Goal: Communication & Community: Answer question/provide support

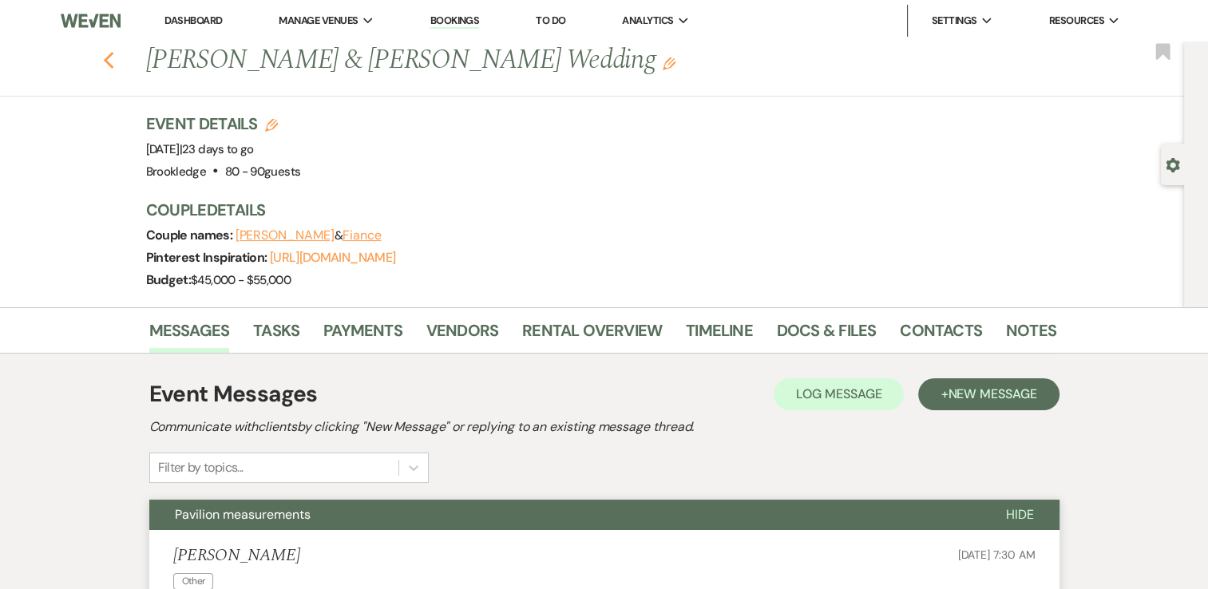
click at [115, 69] on icon "Previous" at bounding box center [109, 60] width 12 height 19
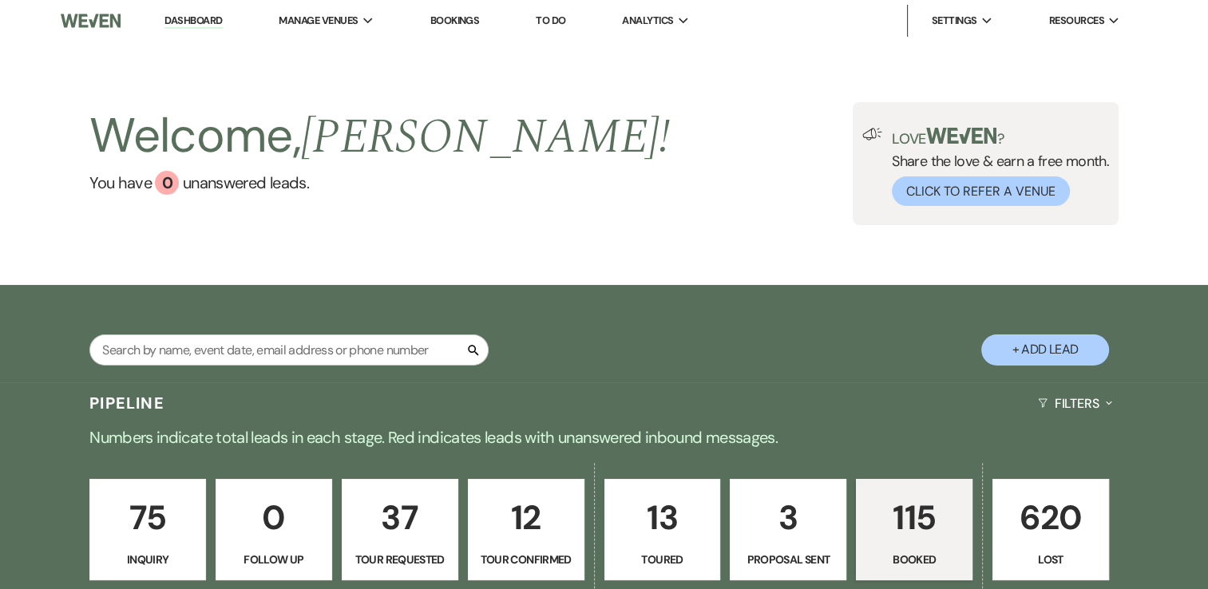
click at [201, 10] on li "Dashboard" at bounding box center [192, 21] width 73 height 32
click at [200, 24] on link "Dashboard" at bounding box center [192, 21] width 57 height 15
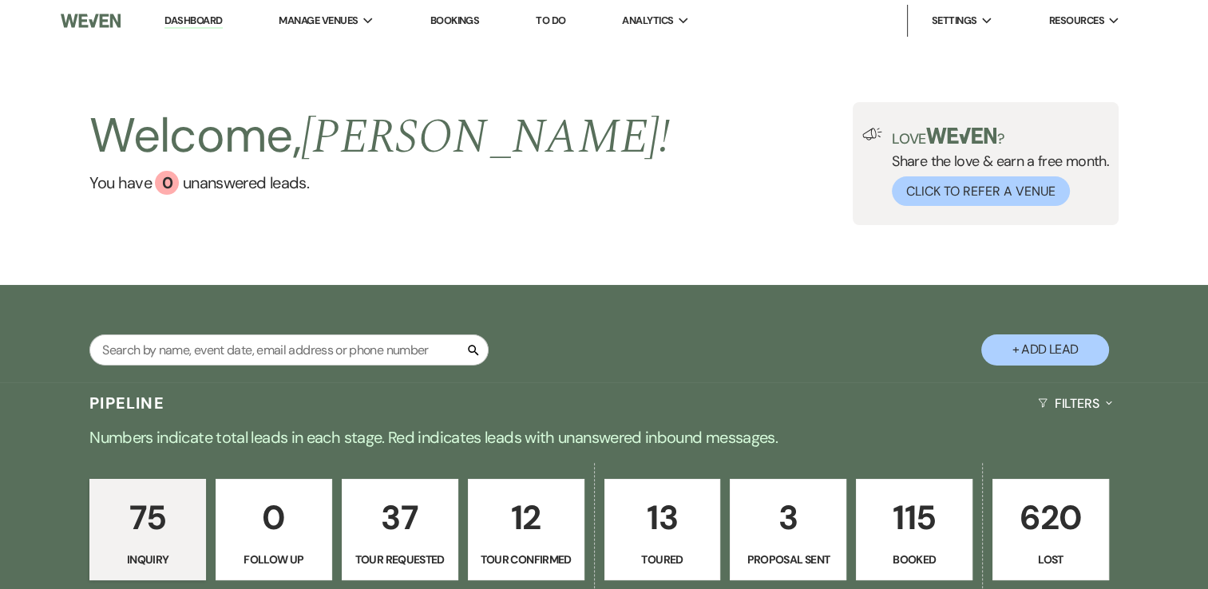
scroll to position [268, 0]
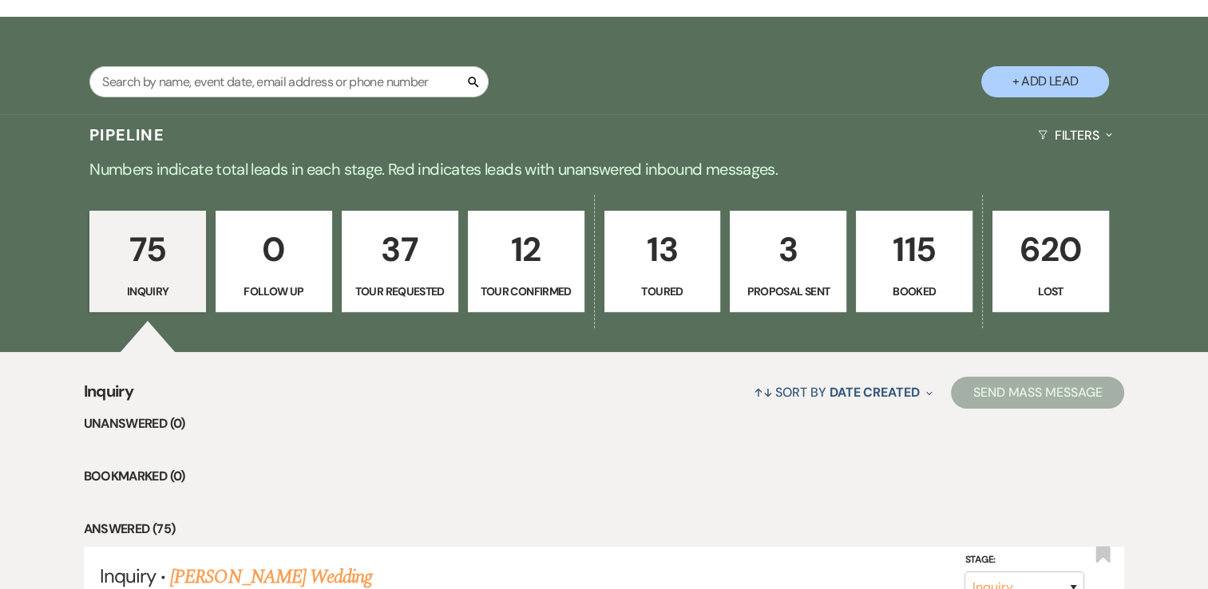
click at [904, 263] on p "115" at bounding box center [914, 249] width 96 height 53
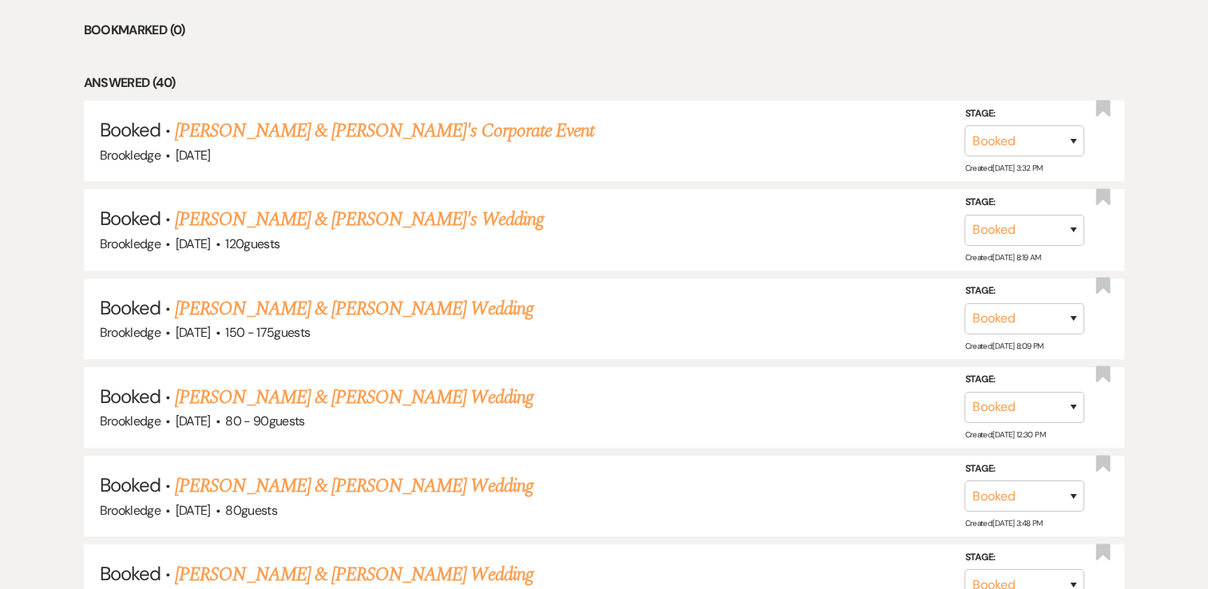
scroll to position [718, 0]
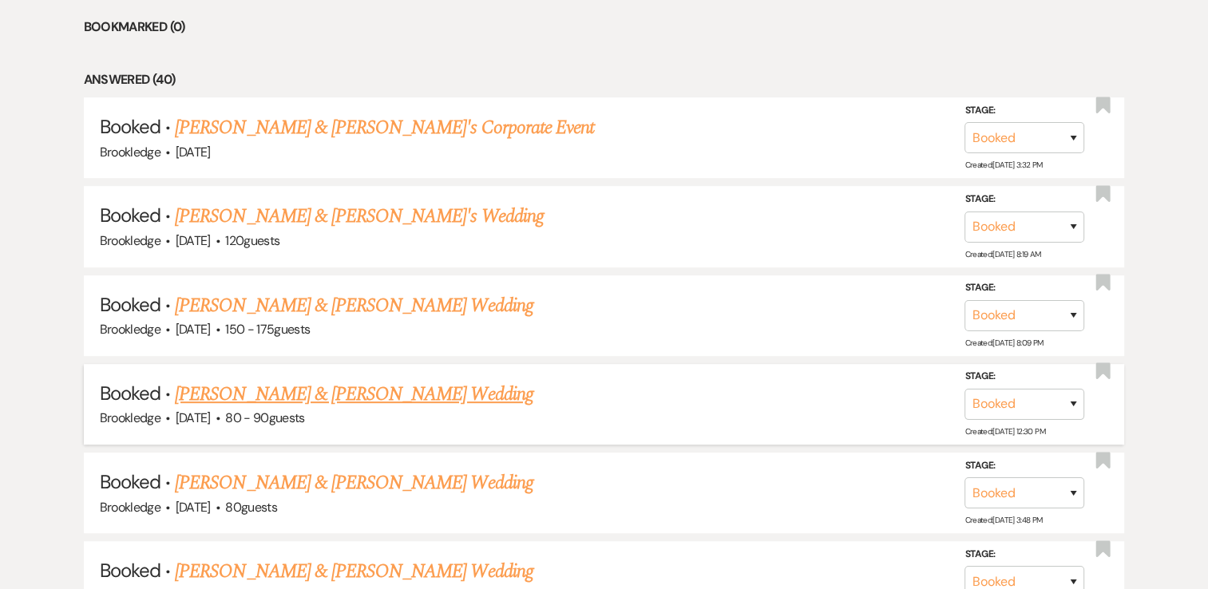
click at [243, 393] on link "[PERSON_NAME] & [PERSON_NAME] Wedding" at bounding box center [354, 394] width 358 height 29
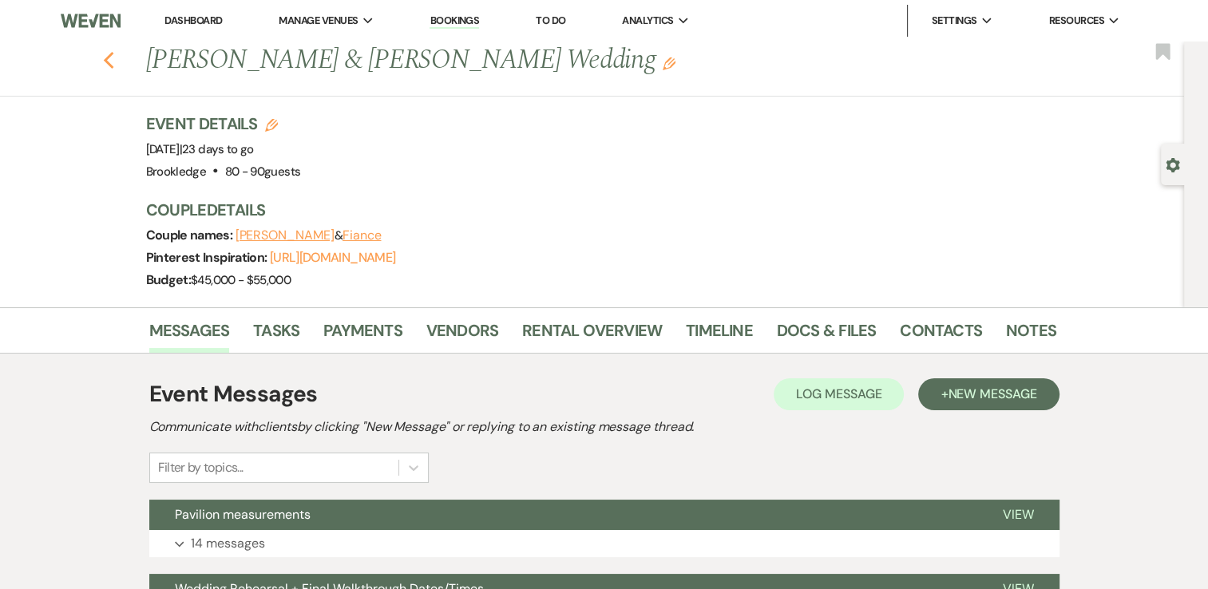
click at [113, 63] on use "button" at bounding box center [108, 61] width 10 height 18
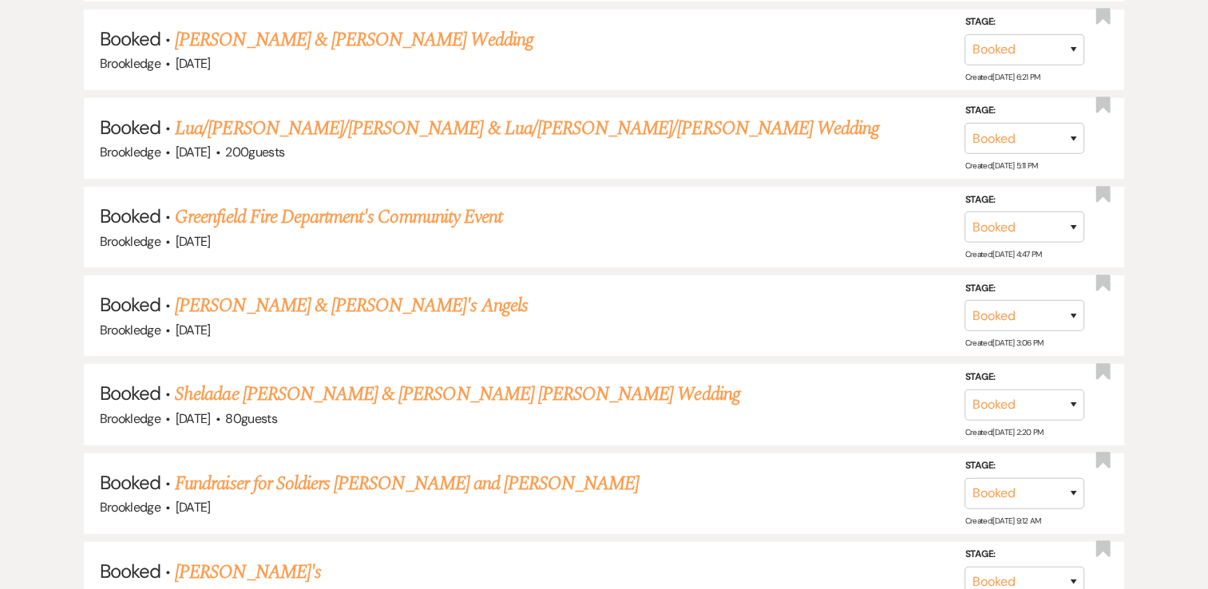
scroll to position [4792, 0]
click at [367, 379] on link "Sheladae [PERSON_NAME] & [PERSON_NAME] [PERSON_NAME] Wedding" at bounding box center [457, 393] width 564 height 29
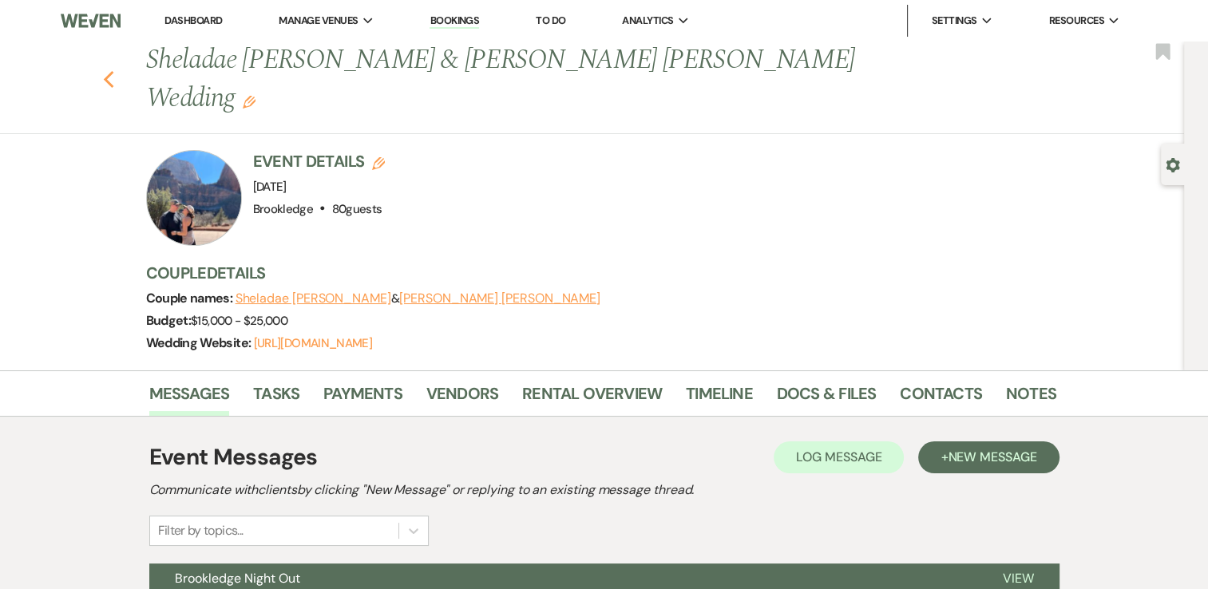
click at [113, 67] on button "Previous" at bounding box center [109, 78] width 12 height 22
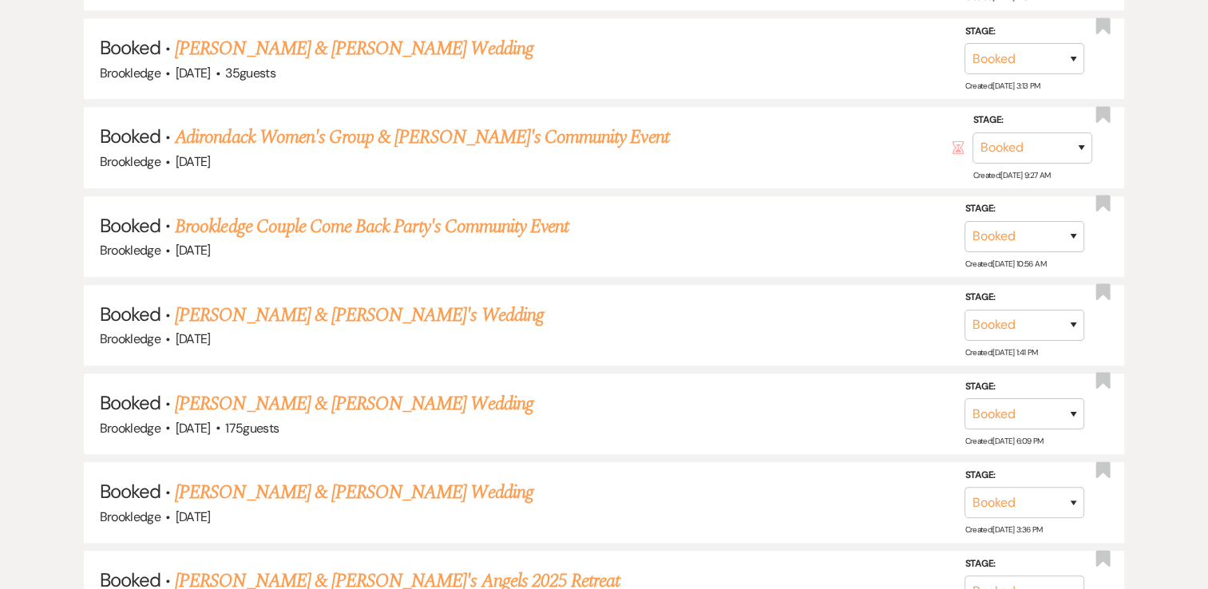
scroll to position [6913, 0]
click at [283, 477] on link "[PERSON_NAME] & [PERSON_NAME] Wedding" at bounding box center [354, 491] width 358 height 29
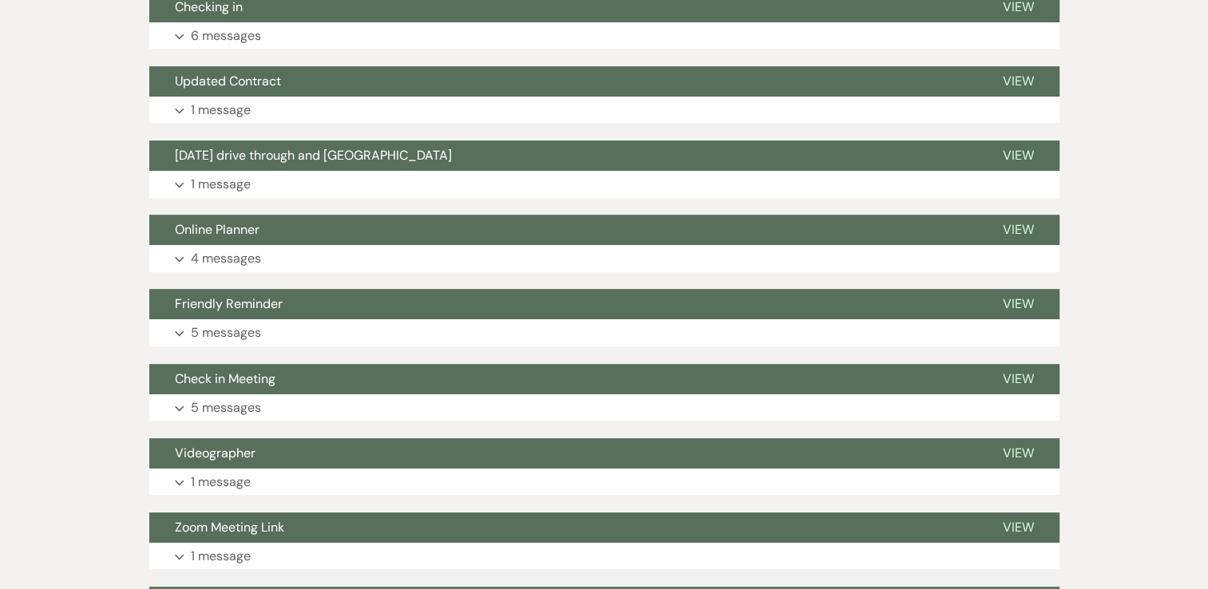
scroll to position [613, 0]
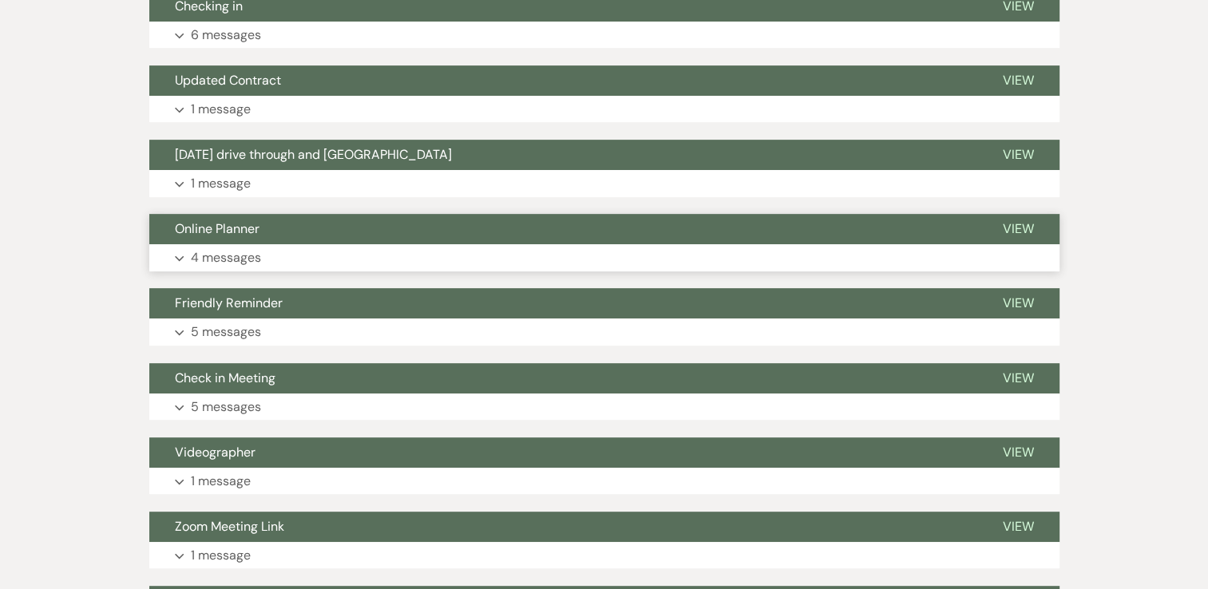
click at [283, 258] on button "Expand 4 messages" at bounding box center [604, 257] width 910 height 27
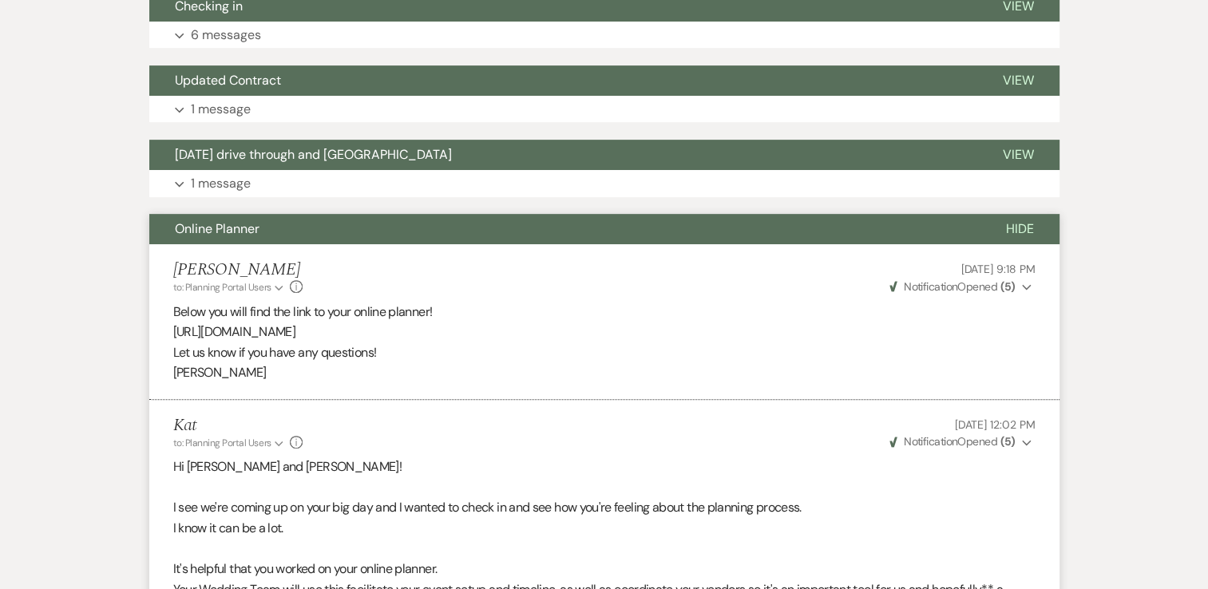
drag, startPoint x: 826, startPoint y: 331, endPoint x: 163, endPoint y: 329, distance: 663.3
click at [163, 329] on li "Brooke Matrazzo to: Planning Portal Users Expand Info Dec 16, 2024, 9:18 PM Wev…" at bounding box center [604, 322] width 910 height 156
copy p "https://docs.google.com/spreadsheets/d/1rTXmVJXX-cMcXQ9tVcehLFXHHXAXTUS1yH8IMDA…"
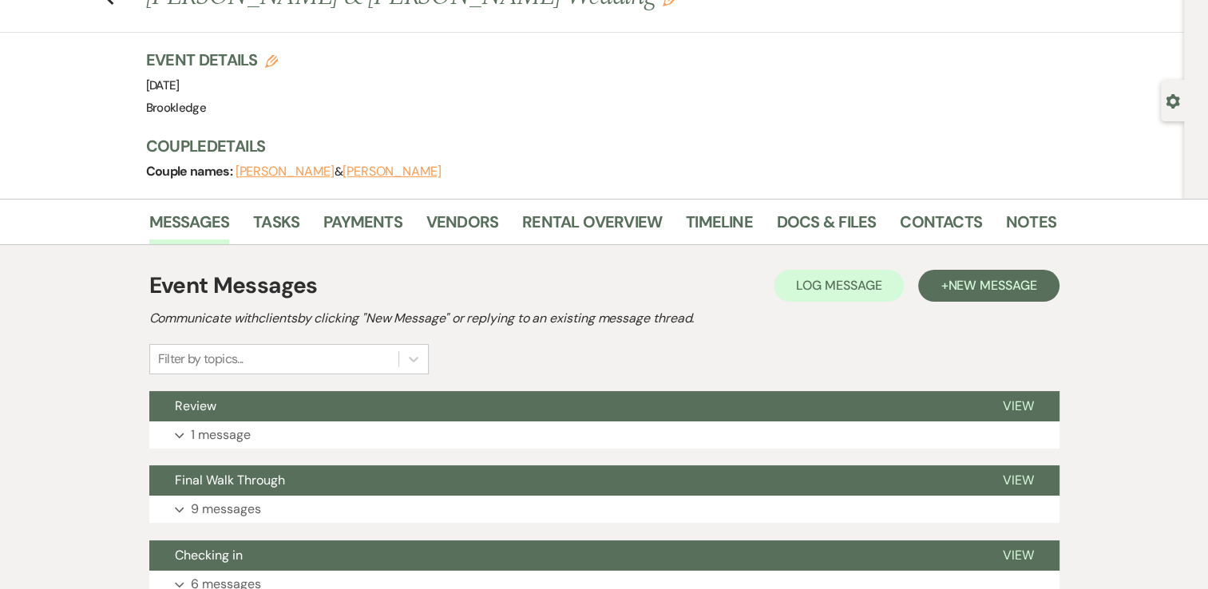
scroll to position [0, 0]
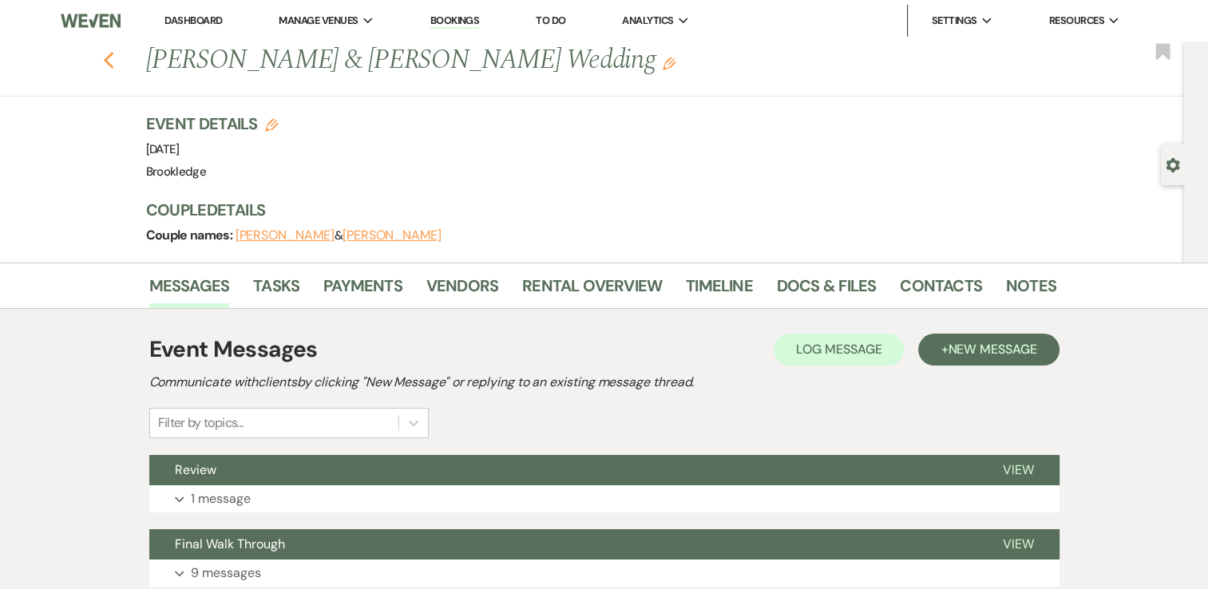
click at [115, 59] on icon "Previous" at bounding box center [109, 60] width 12 height 19
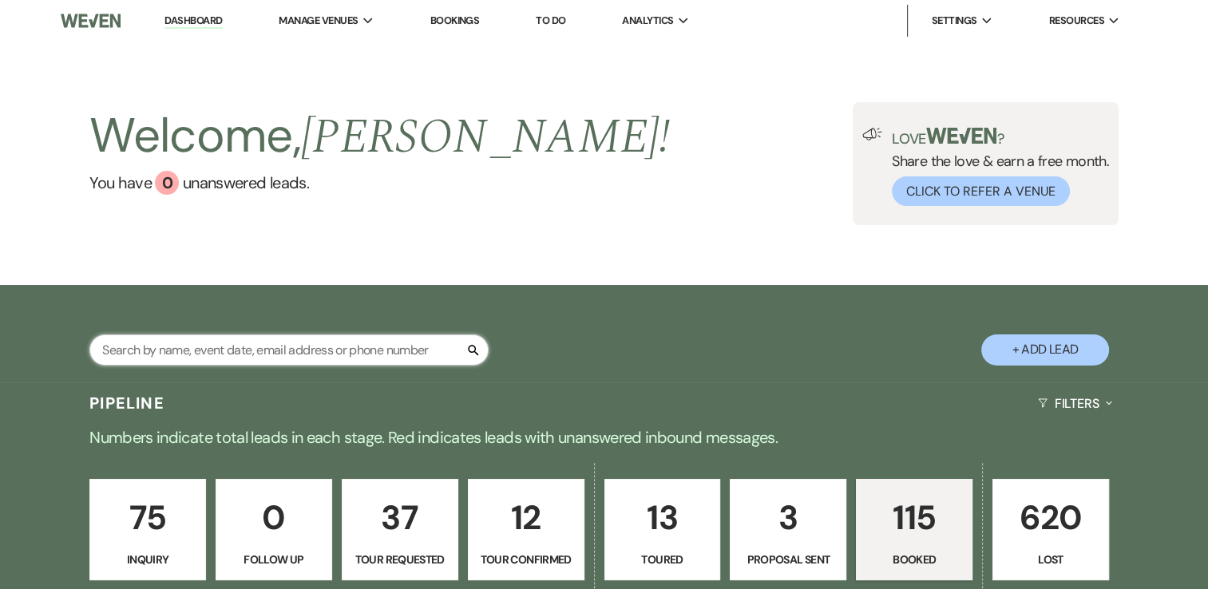
click at [267, 355] on input "text" at bounding box center [288, 349] width 399 height 31
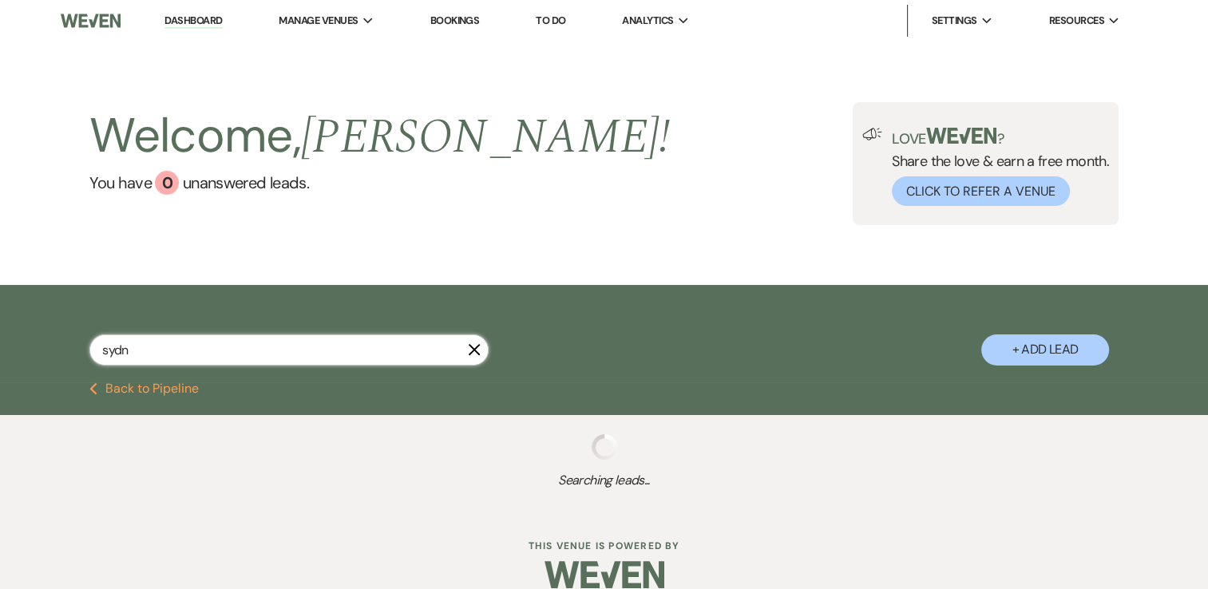
type input "sydny"
select select "8"
select select "6"
select select "8"
select select "5"
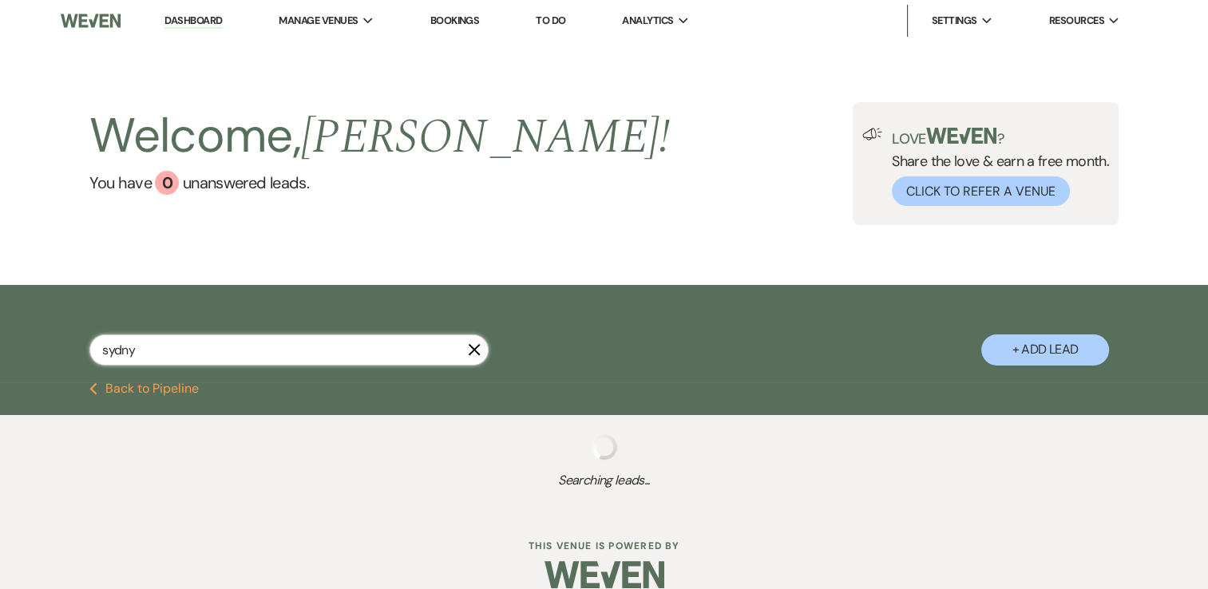
select select "8"
select select "5"
select select "8"
select select "5"
select select "8"
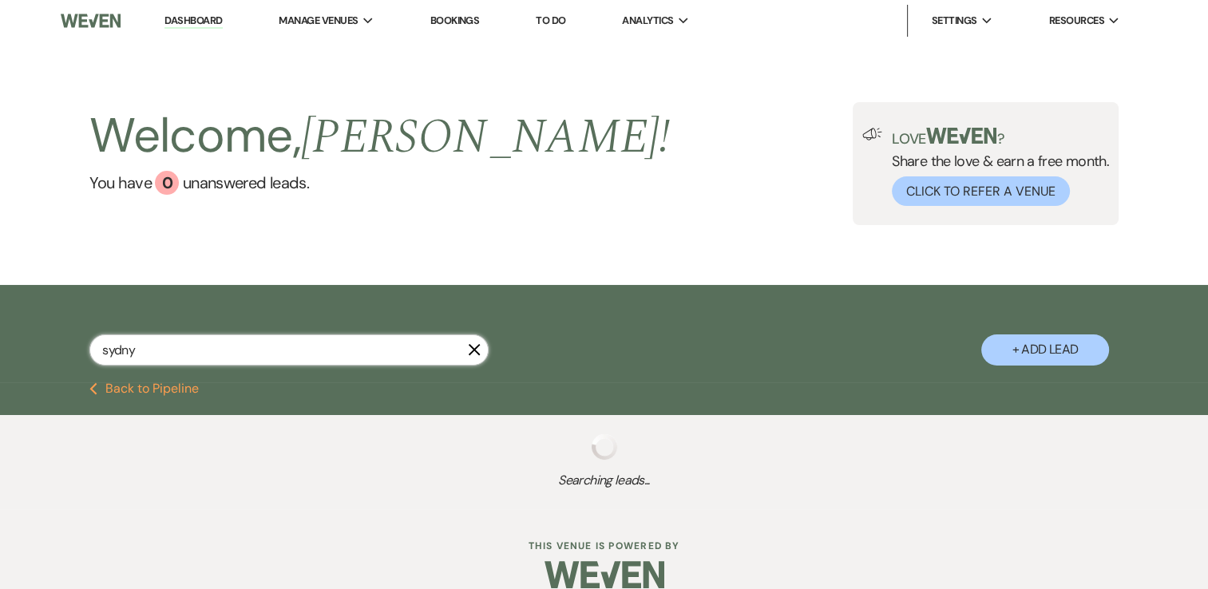
select select "5"
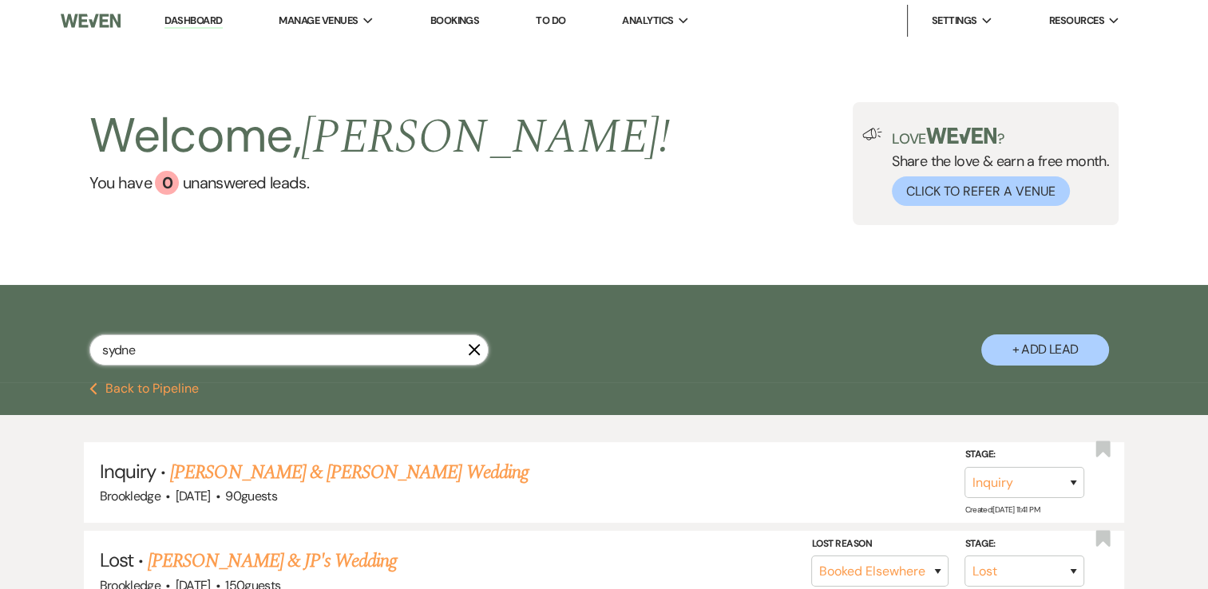
type input "sydney"
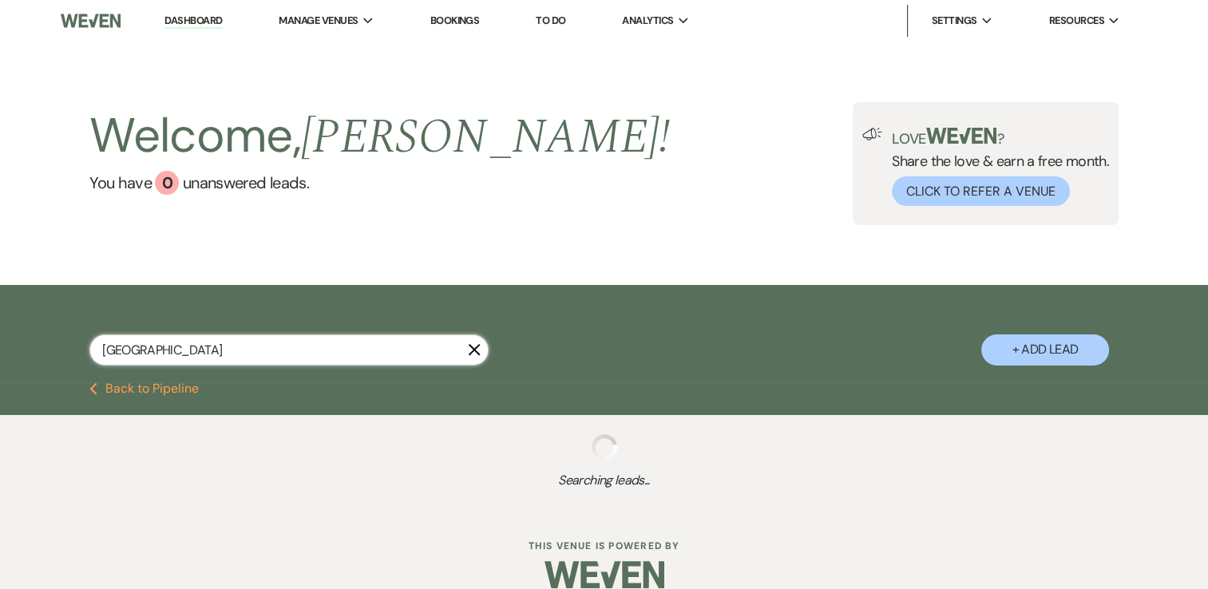
select select "8"
select select "6"
select select "8"
select select "5"
select select "8"
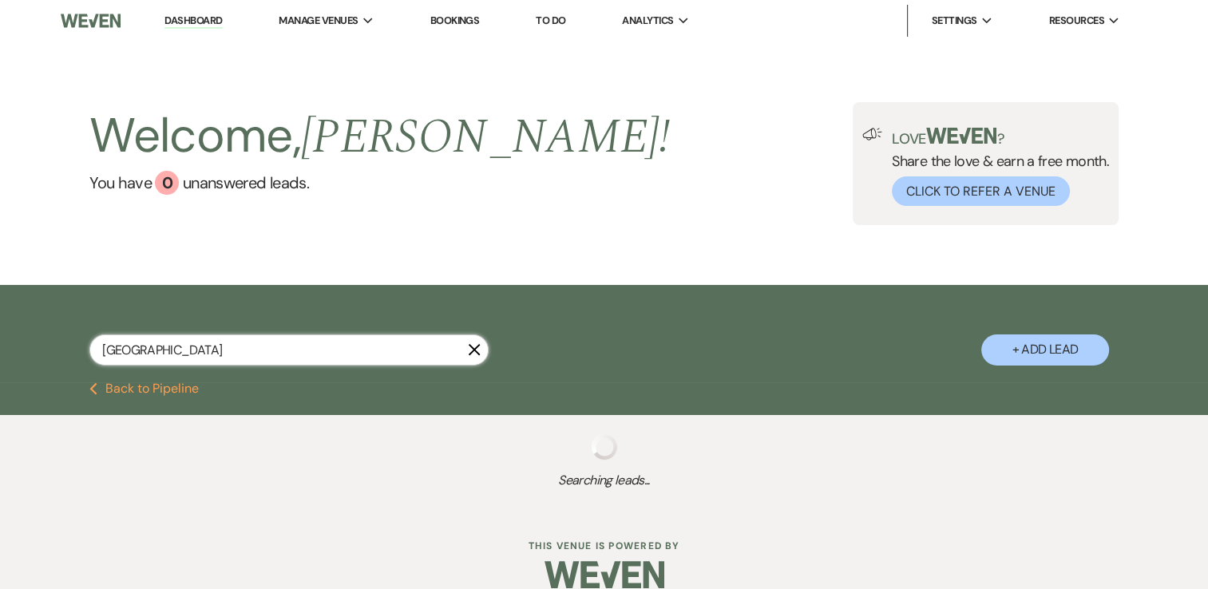
select select "5"
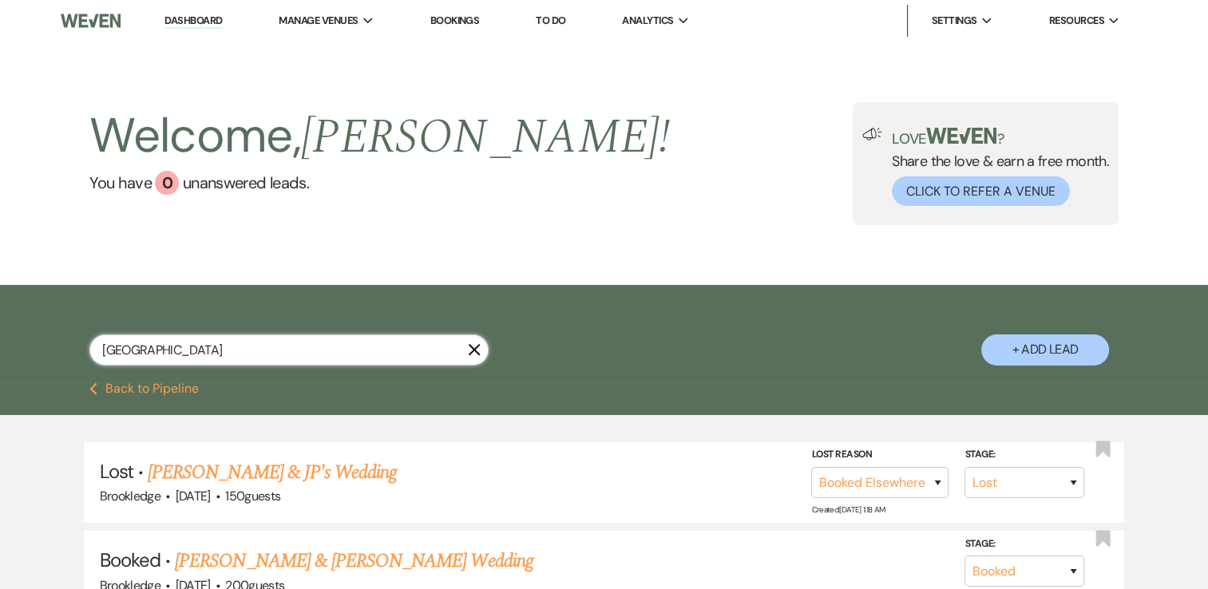
type input "sydney"
click at [490, 340] on div "sydney X + Add Lead" at bounding box center [604, 335] width 1149 height 85
click at [476, 350] on icon "X" at bounding box center [474, 349] width 13 height 13
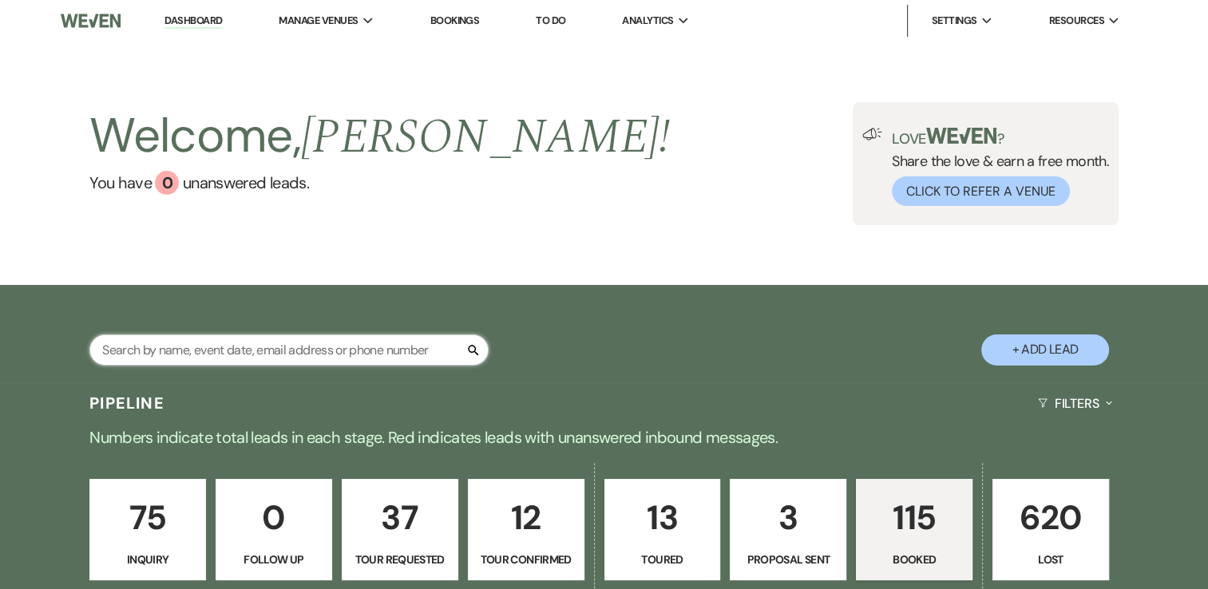
click at [385, 346] on input "text" at bounding box center [288, 349] width 399 height 31
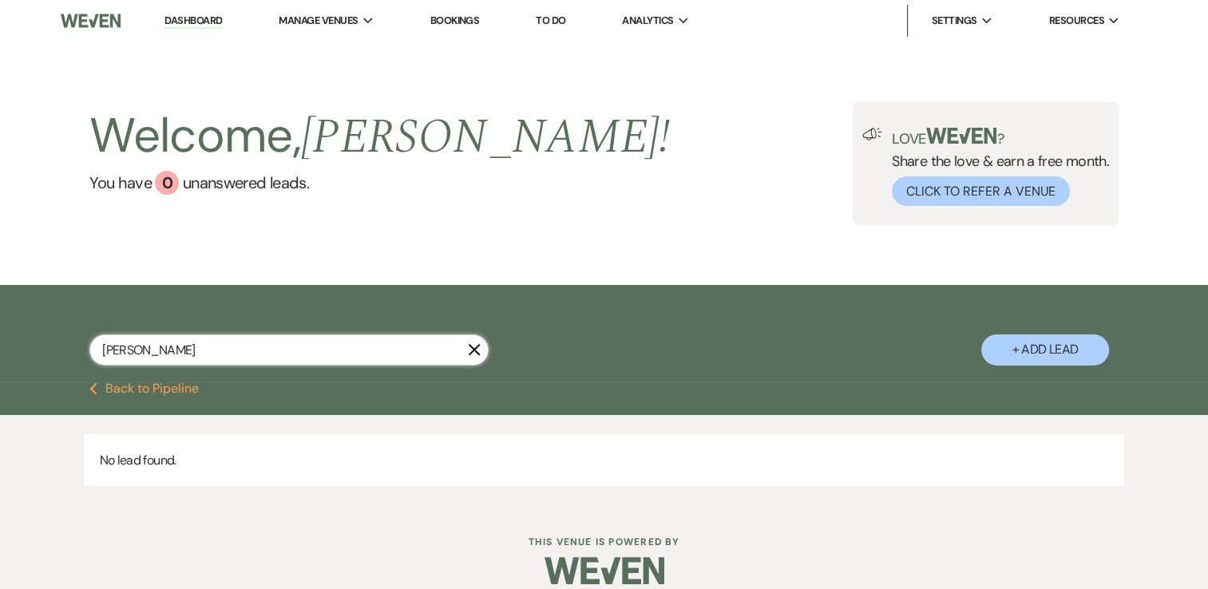
type input "erica"
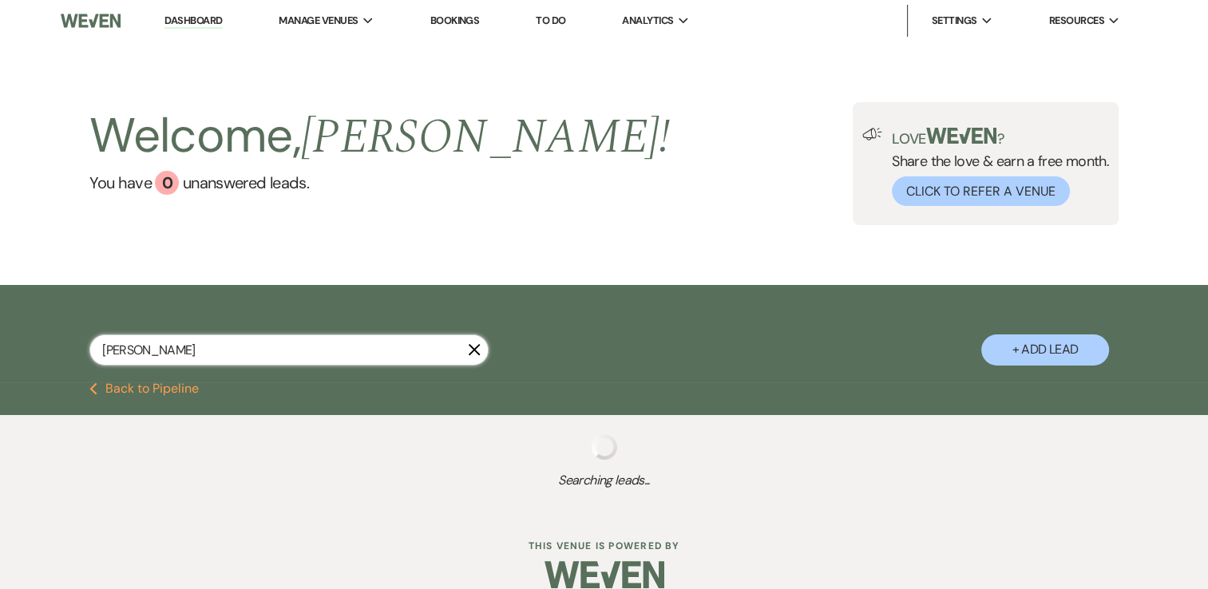
select select "8"
select select "5"
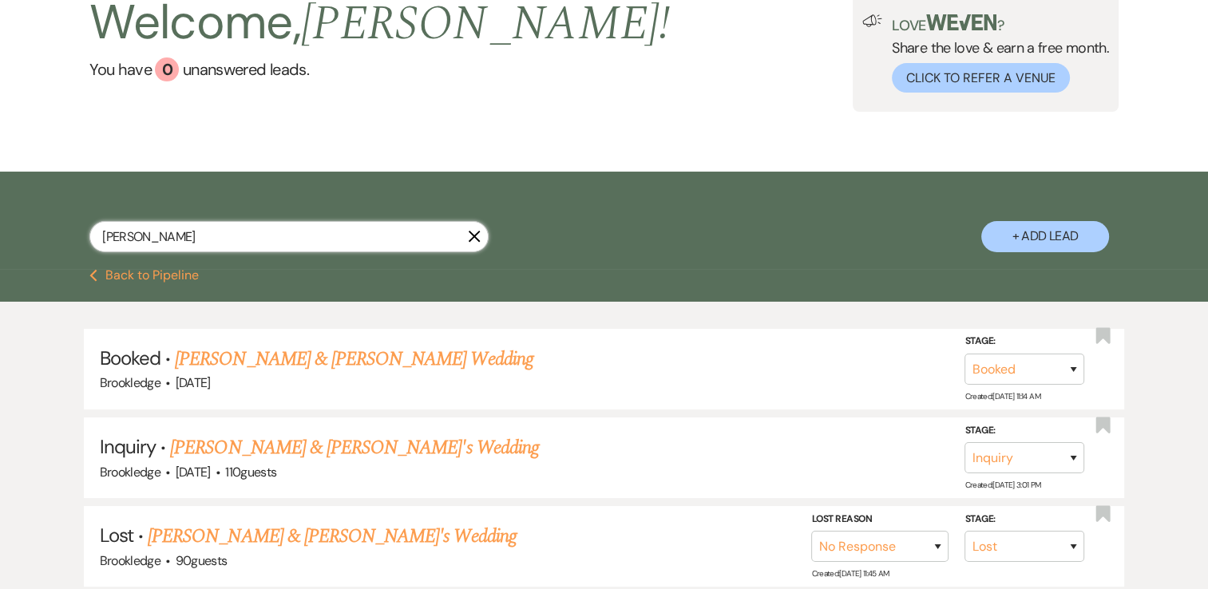
scroll to position [159, 0]
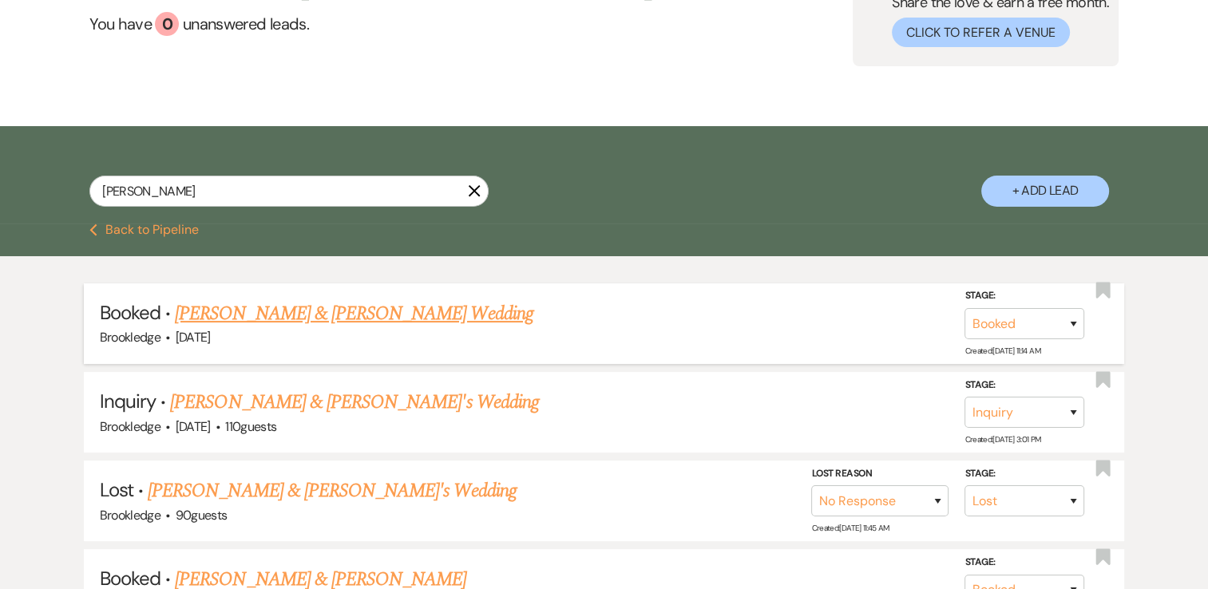
click at [382, 321] on link "[PERSON_NAME] & [PERSON_NAME] Wedding" at bounding box center [354, 313] width 358 height 29
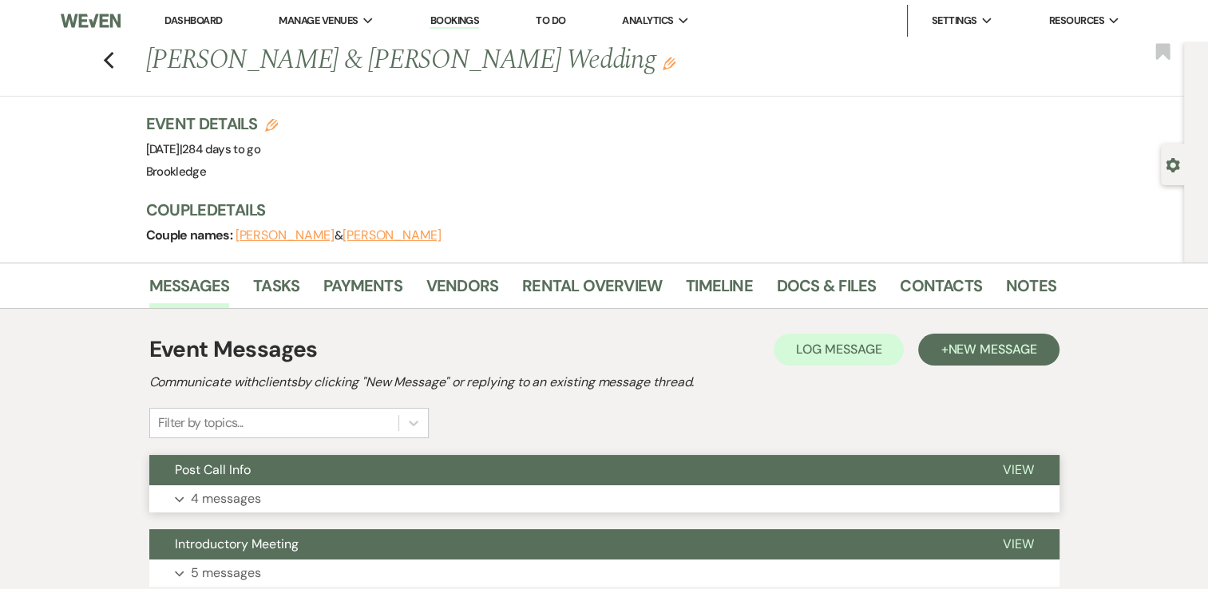
scroll to position [125, 0]
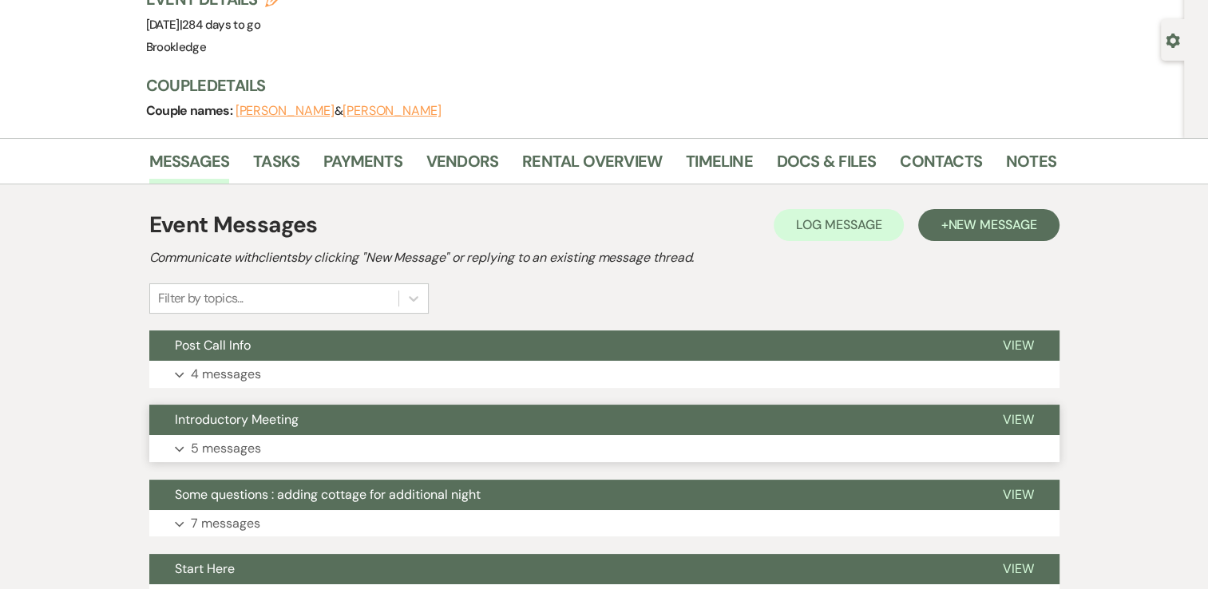
click at [734, 455] on button "Expand 5 messages" at bounding box center [604, 448] width 910 height 27
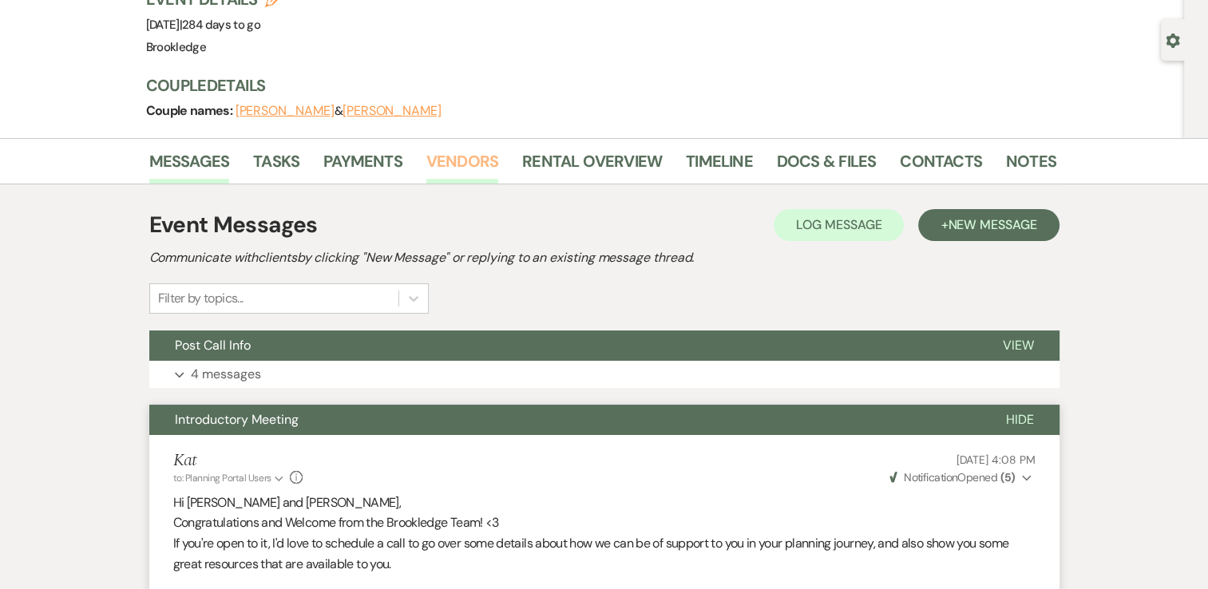
click at [434, 171] on link "Vendors" at bounding box center [462, 165] width 72 height 35
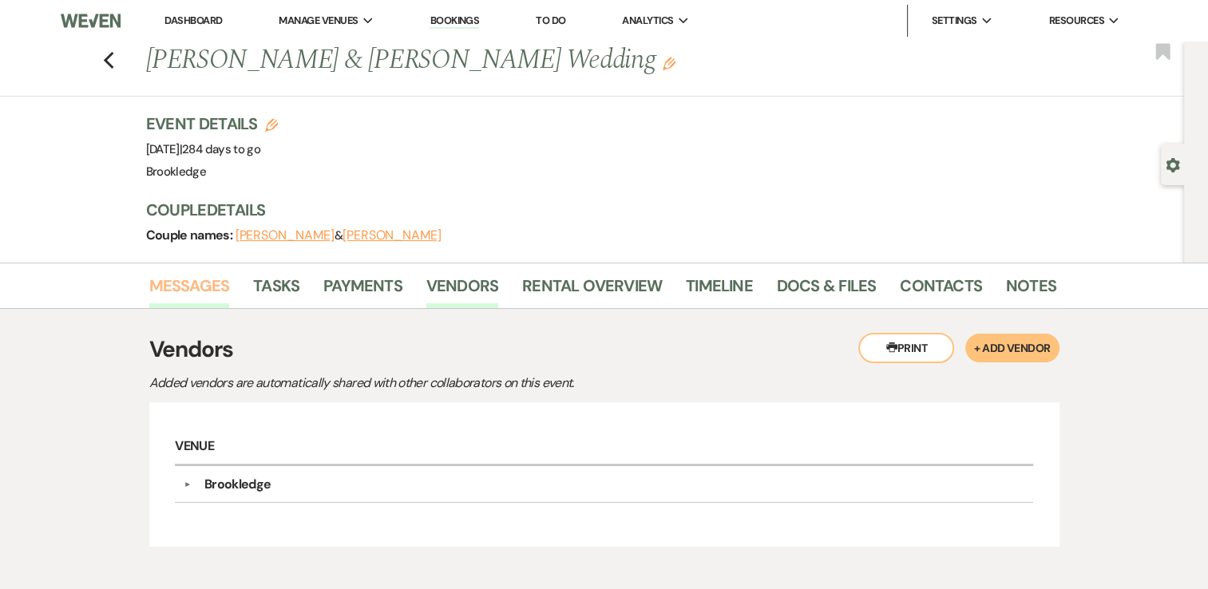
click at [204, 273] on link "Messages" at bounding box center [189, 290] width 81 height 35
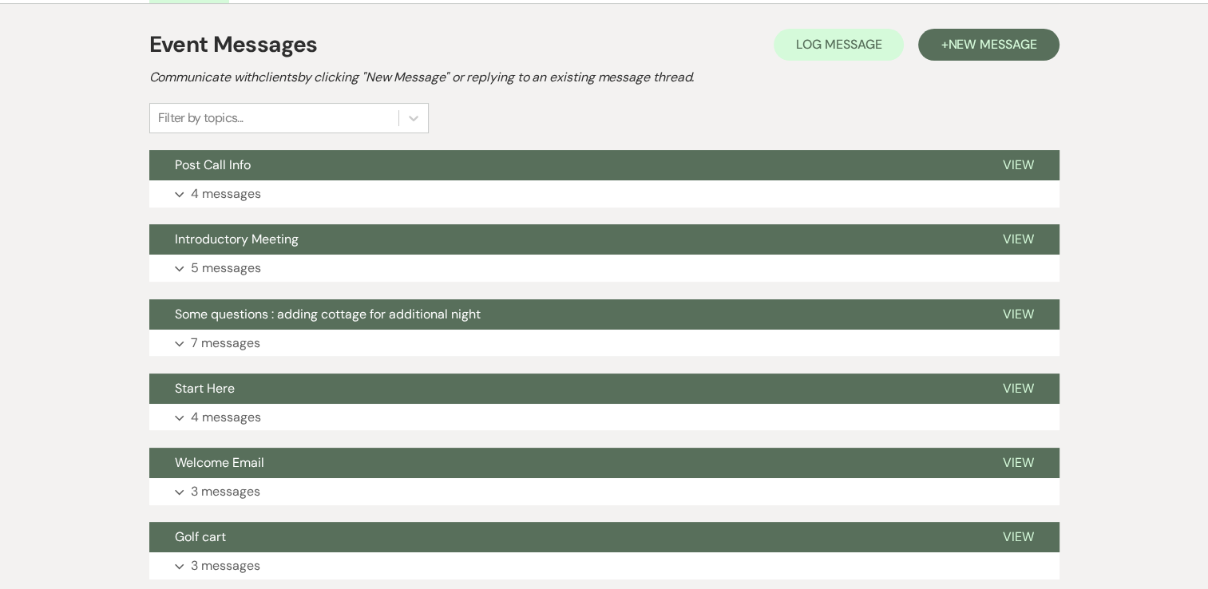
scroll to position [306, 0]
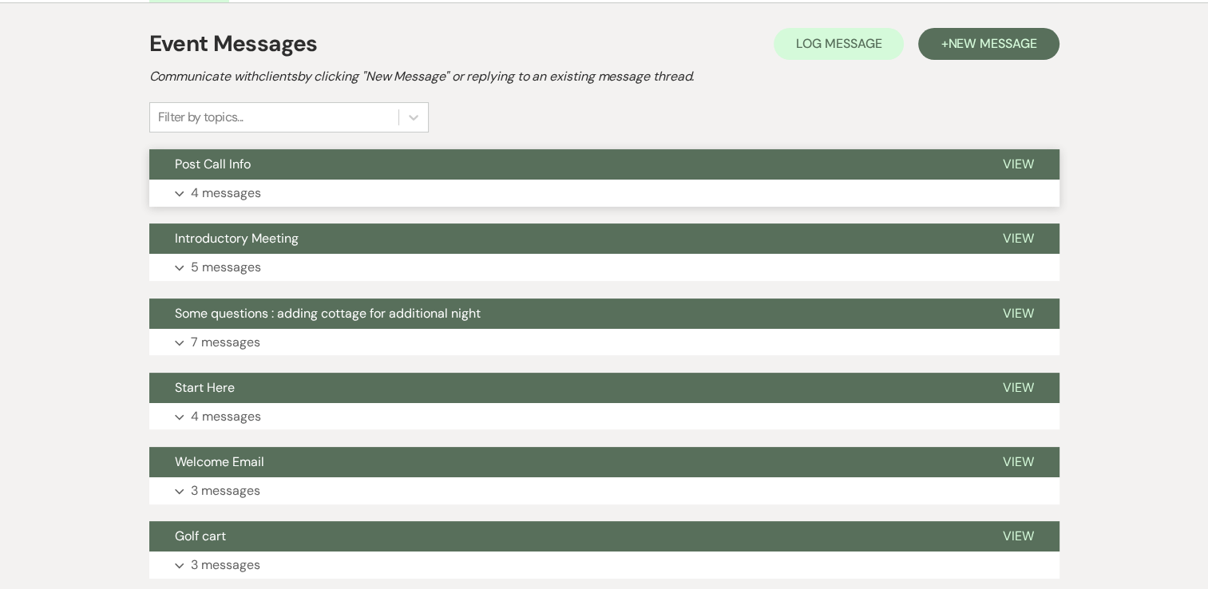
click at [279, 193] on button "Expand 4 messages" at bounding box center [604, 193] width 910 height 27
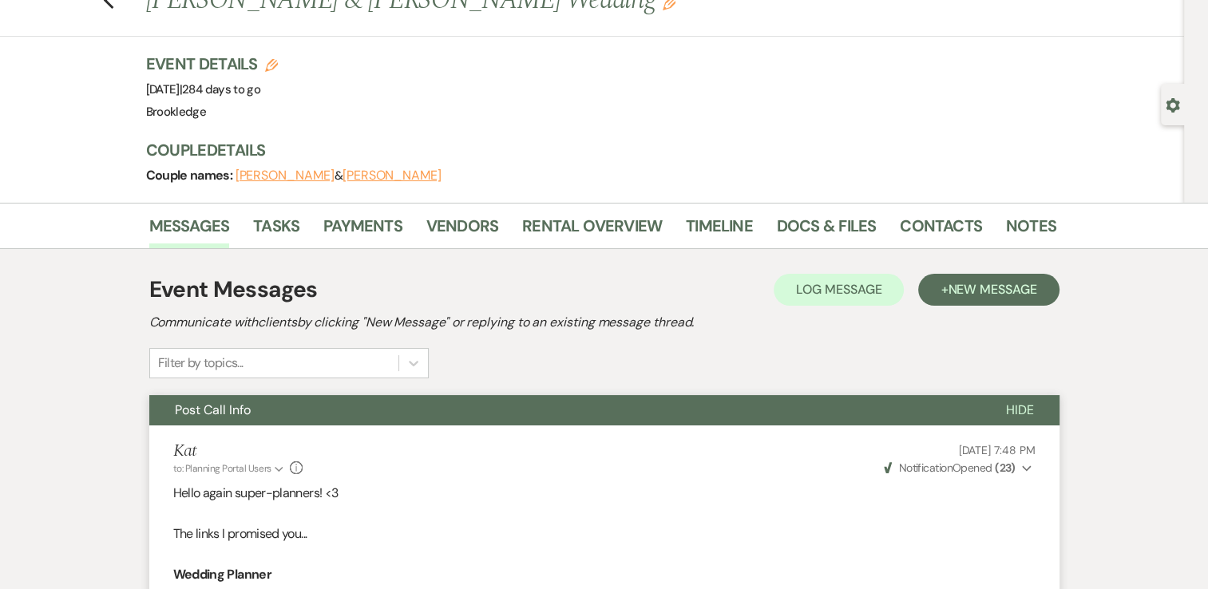
scroll to position [0, 0]
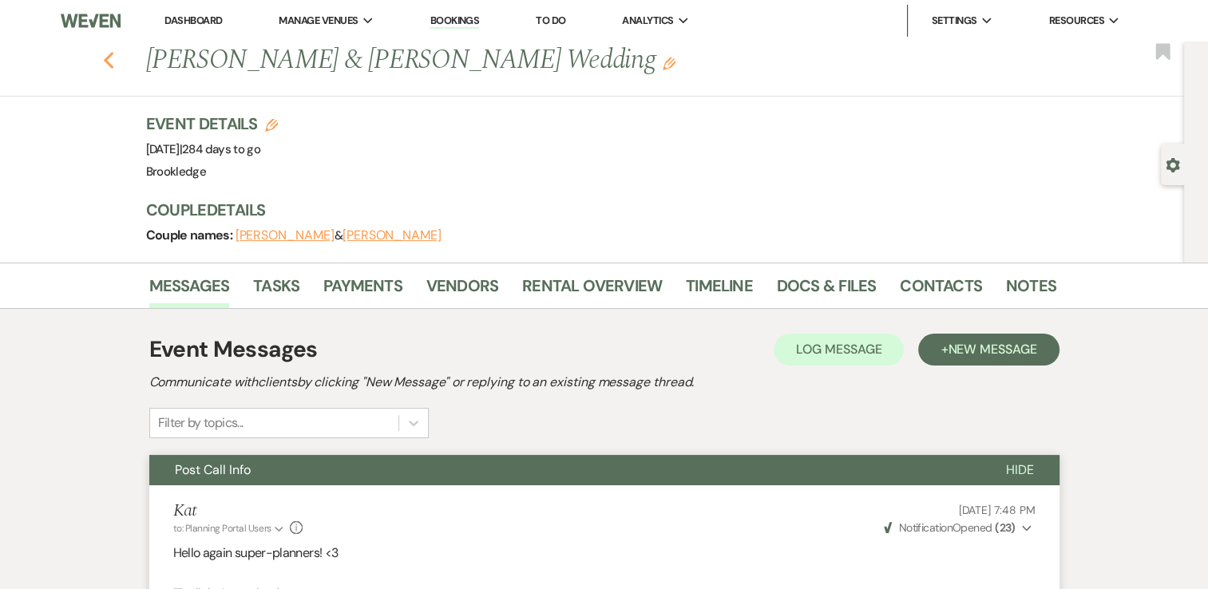
click at [109, 58] on icon "Previous" at bounding box center [109, 60] width 12 height 19
select select "8"
select select "5"
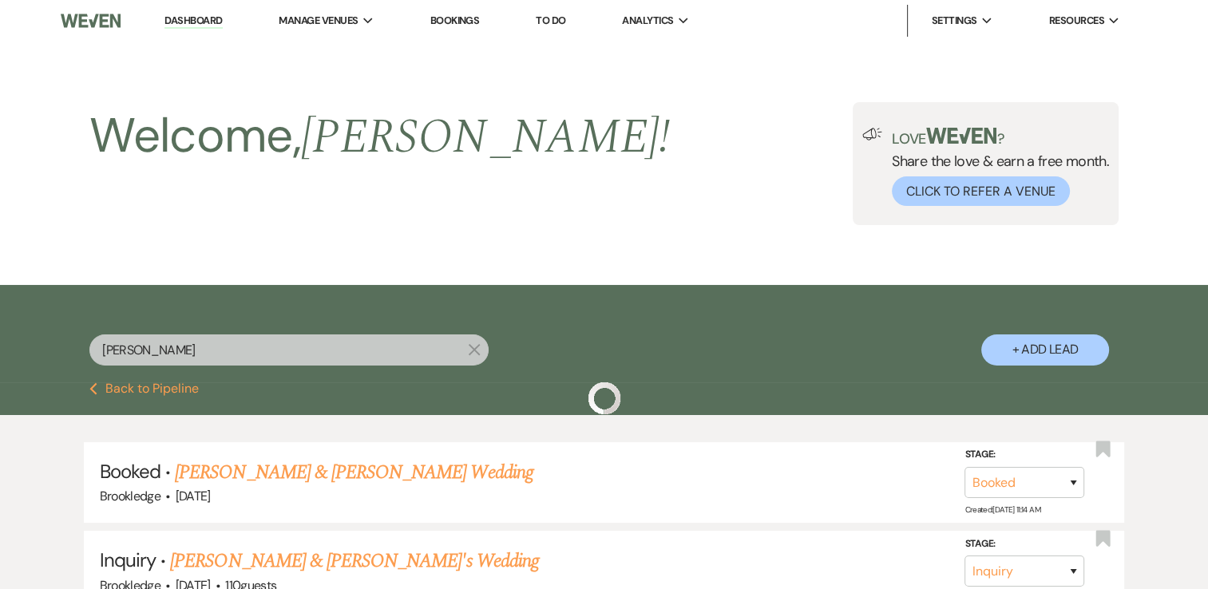
scroll to position [159, 0]
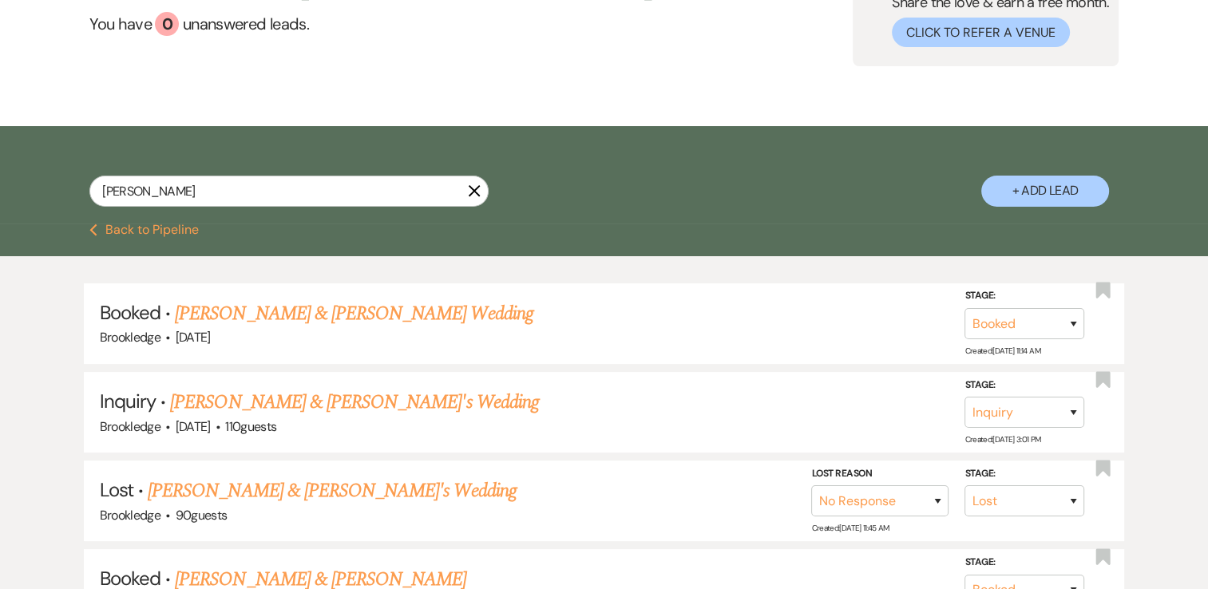
click at [476, 193] on use "button" at bounding box center [475, 191] width 12 height 12
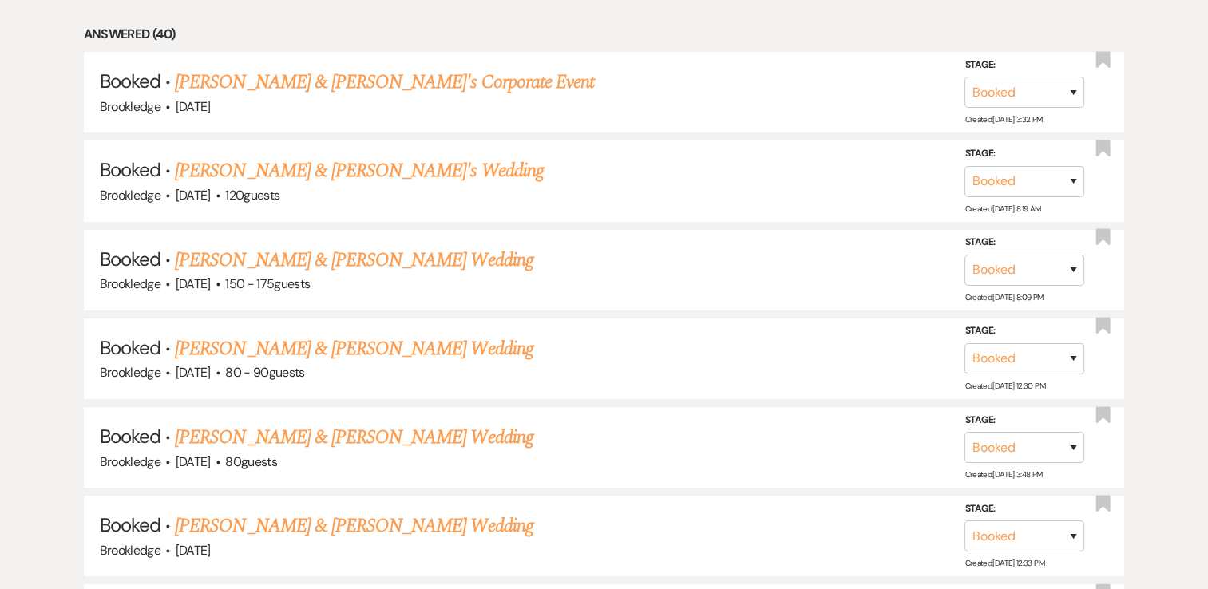
scroll to position [763, 0]
click at [234, 336] on link "[PERSON_NAME] & [PERSON_NAME] Wedding" at bounding box center [354, 348] width 358 height 29
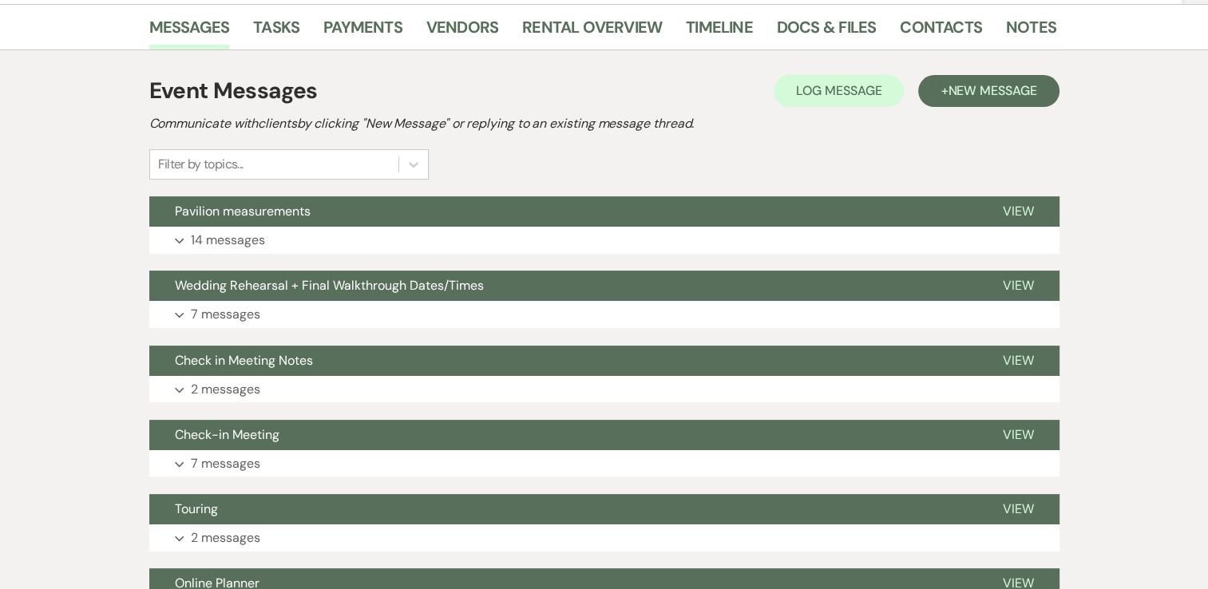
scroll to position [115, 0]
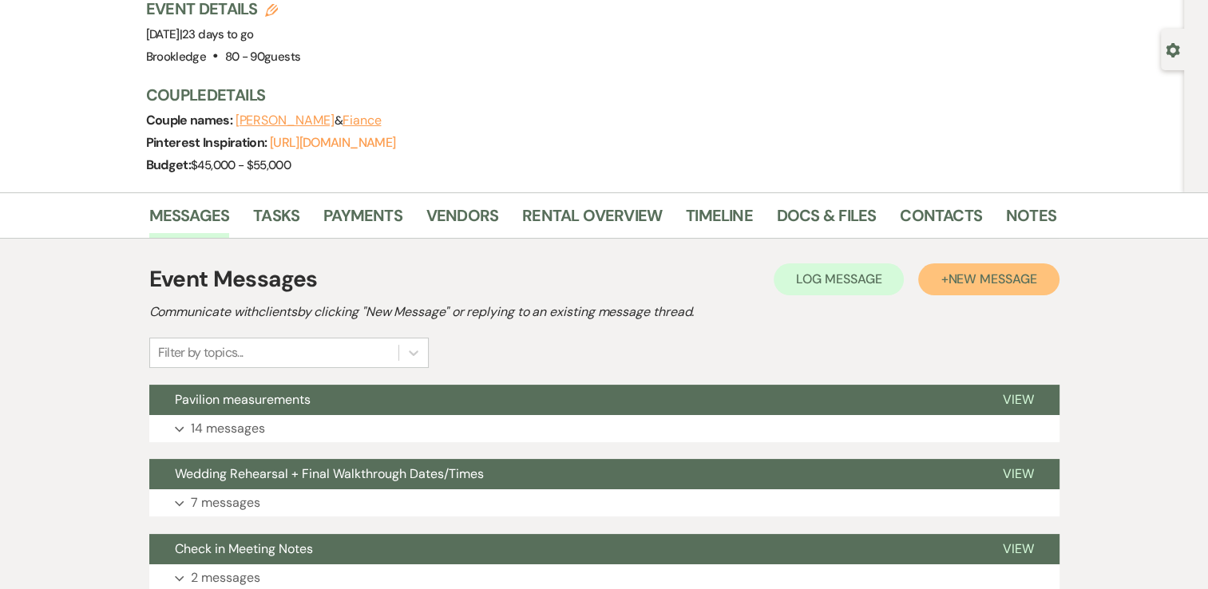
click at [996, 276] on span "New Message" at bounding box center [991, 279] width 89 height 17
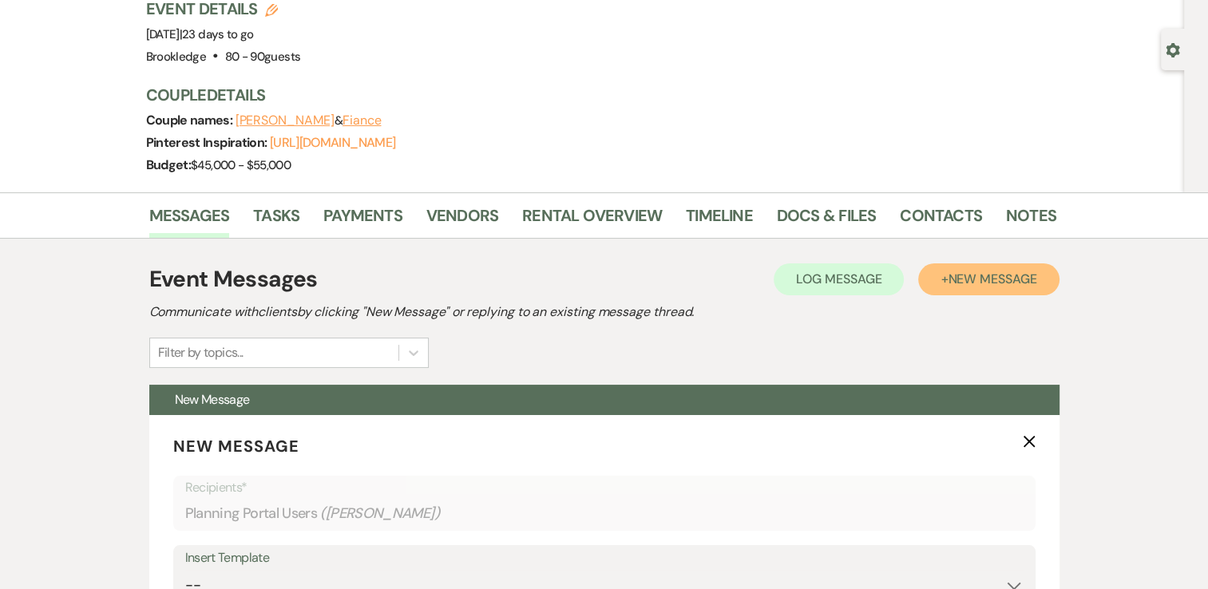
scroll to position [497, 0]
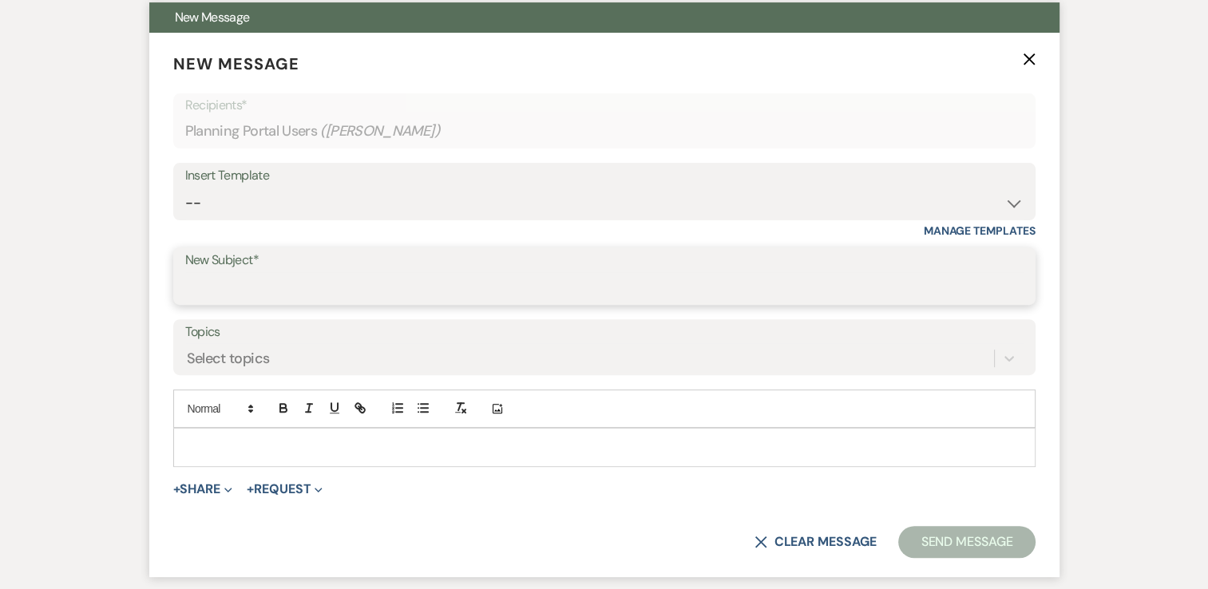
click at [342, 286] on input "New Subject*" at bounding box center [604, 287] width 838 height 31
type input "Meeting follow up"
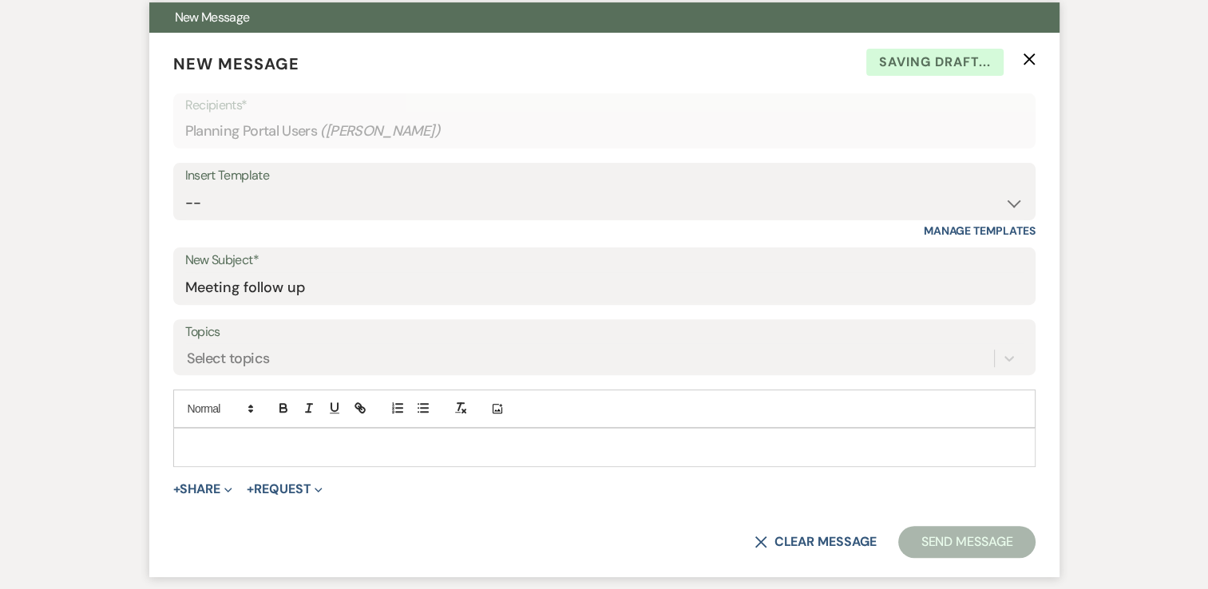
click at [188, 438] on p at bounding box center [604, 447] width 836 height 18
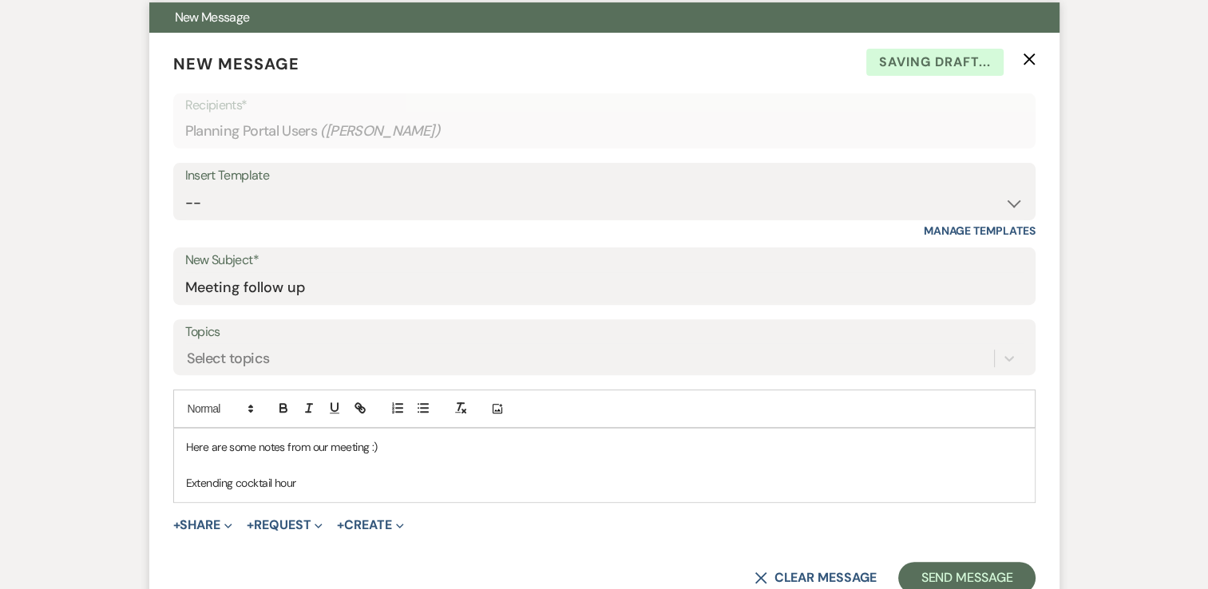
click at [186, 479] on p "Extending cocktail hour" at bounding box center [604, 483] width 836 height 18
click at [307, 486] on p "-Extending cocktail hour" at bounding box center [604, 483] width 836 height 18
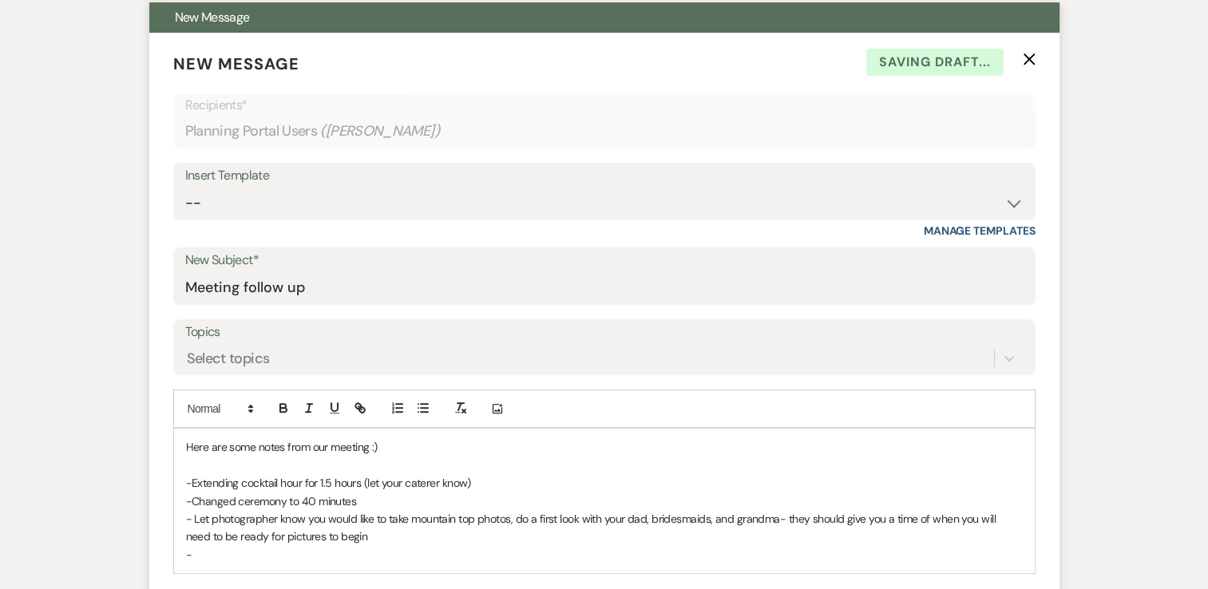
click at [204, 469] on p at bounding box center [604, 466] width 836 height 18
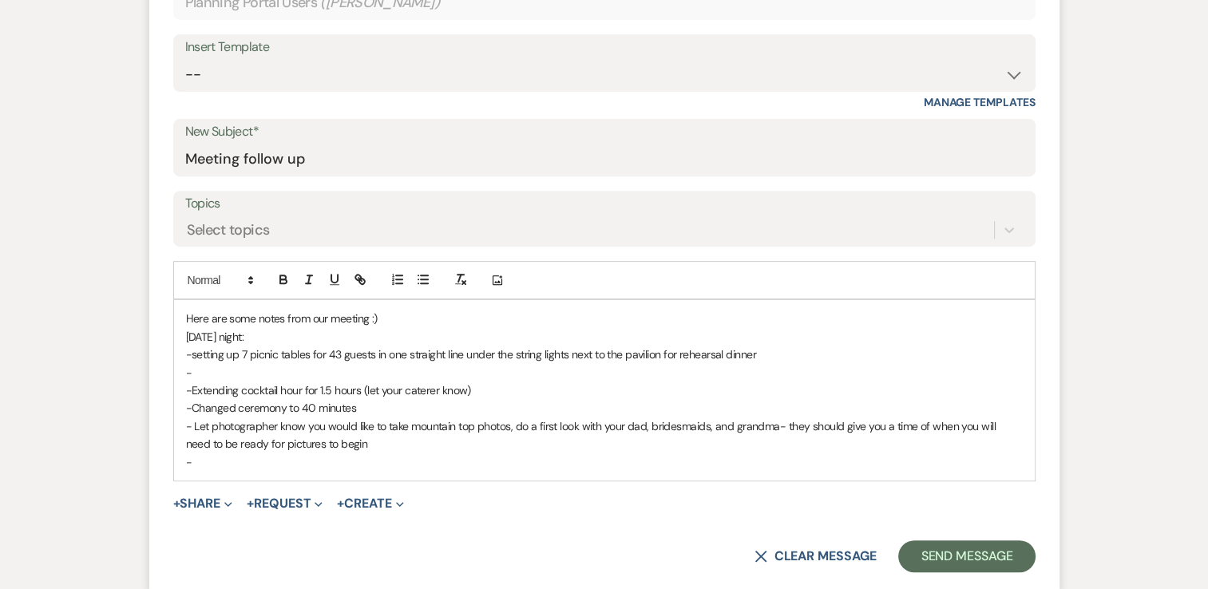
scroll to position [625, 0]
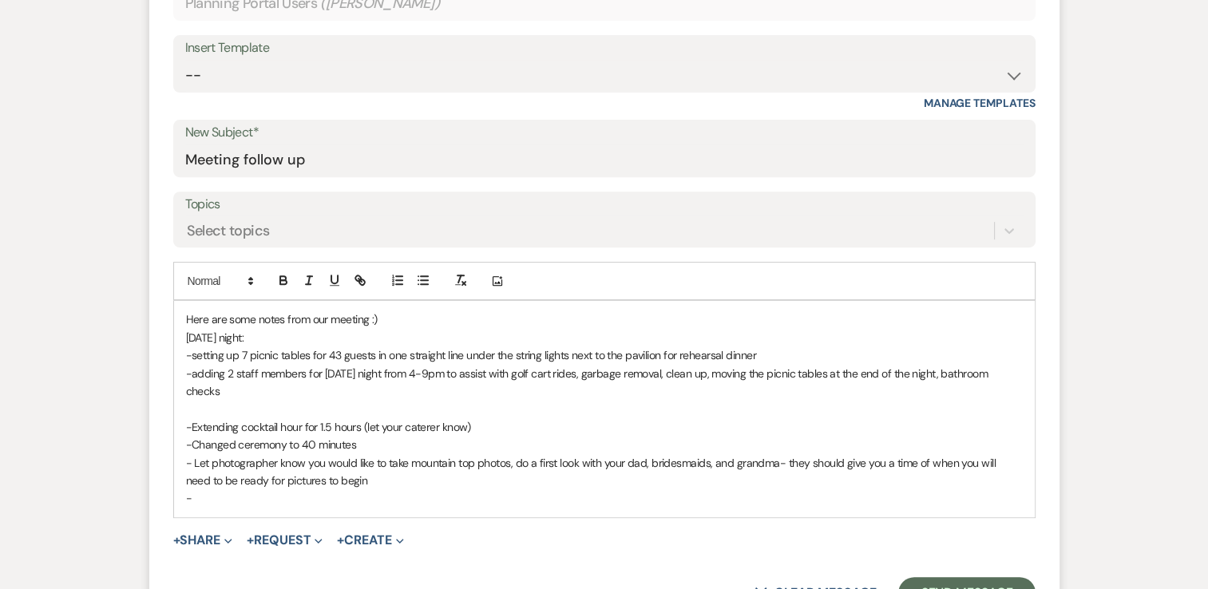
click at [1022, 378] on p "-adding 2 staff members for Friday night from 4-9pm to assist with golf cart ri…" at bounding box center [604, 383] width 836 height 36
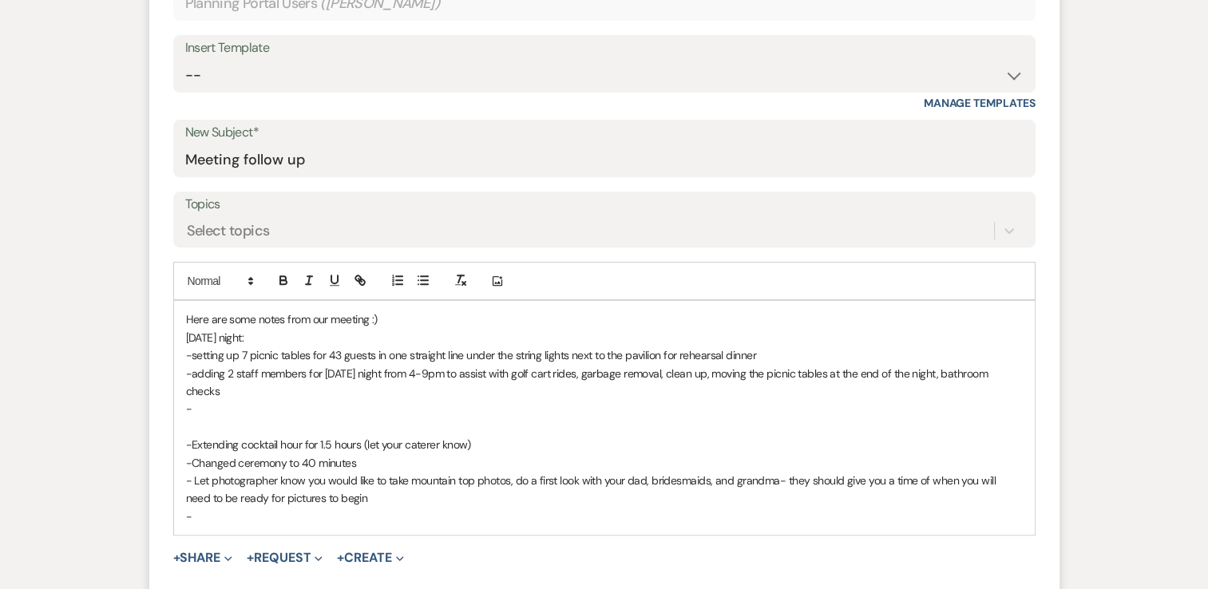
click at [399, 318] on p "Here are some notes from our meeting :)" at bounding box center [604, 319] width 836 height 18
click at [361, 472] on p "- Let photographer know you would like to take mountain top photos, do a first …" at bounding box center [604, 490] width 836 height 36
click at [210, 508] on p "-" at bounding box center [604, 517] width 836 height 18
click at [758, 349] on p "-setting up 7 picnic tables for 43 guests in one straight line under the string…" at bounding box center [604, 355] width 836 height 18
click at [229, 400] on p "-" at bounding box center [604, 409] width 836 height 18
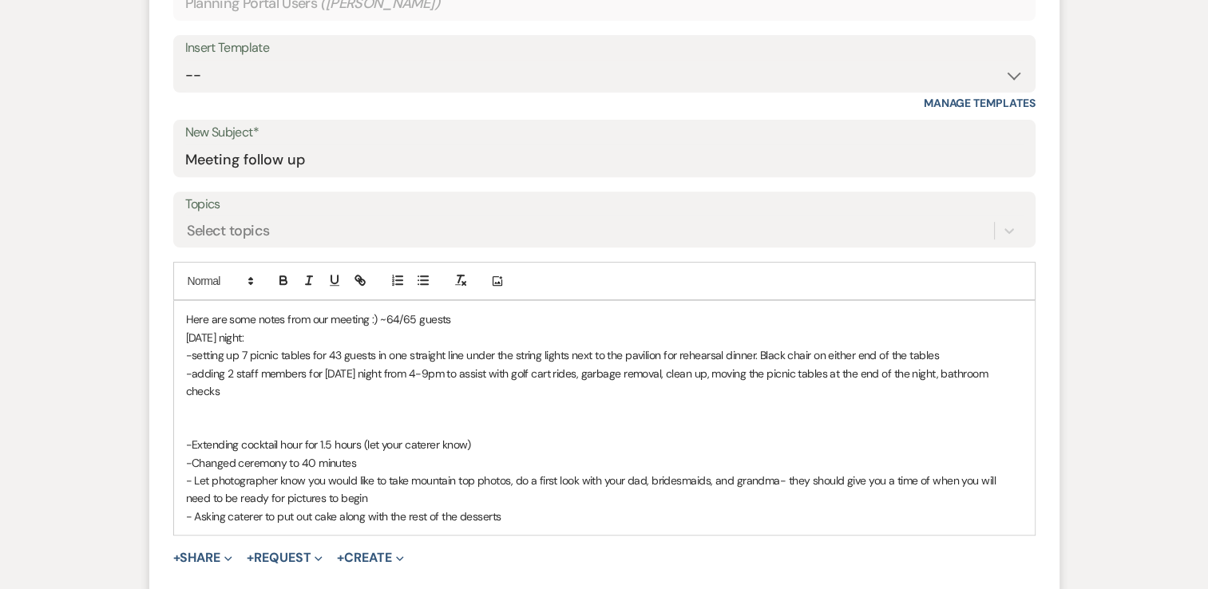
click at [196, 418] on p at bounding box center [604, 427] width 836 height 18
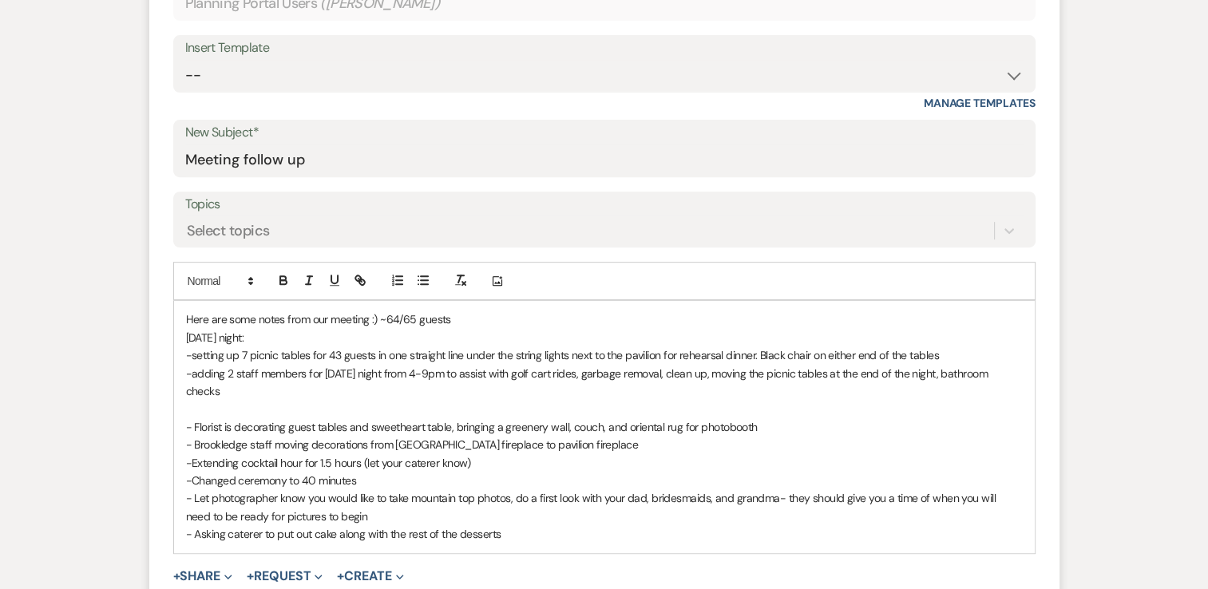
click at [272, 400] on p at bounding box center [604, 409] width 836 height 18
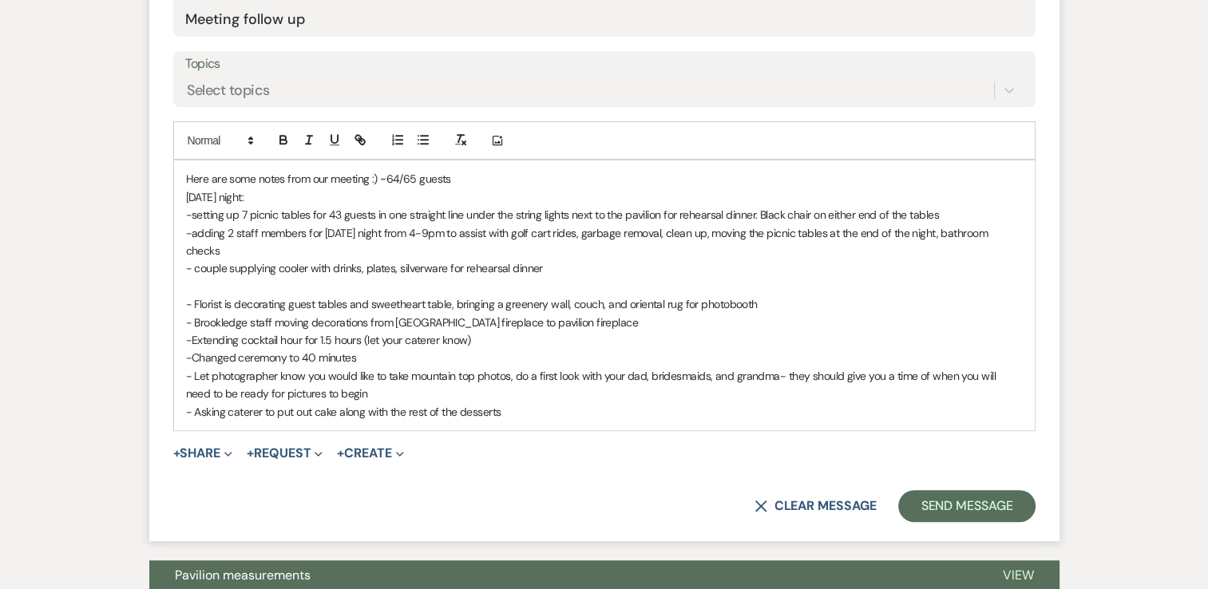
scroll to position [769, 0]
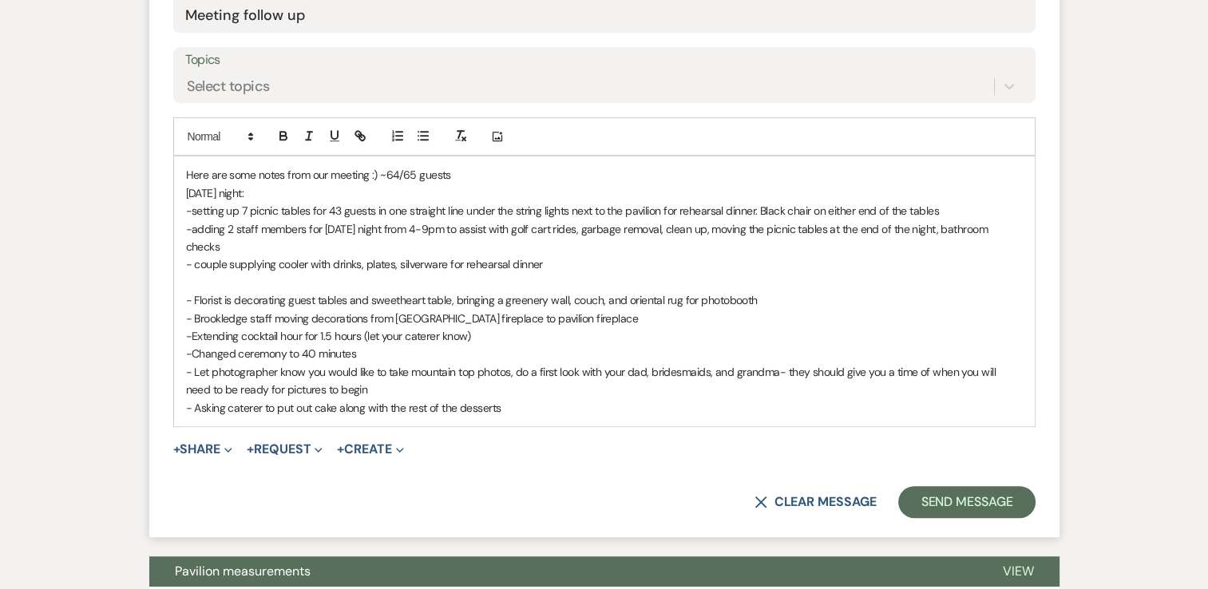
click at [765, 291] on p "- Florist is decorating guest tables and sweetheart table, bringing a greenery …" at bounding box center [604, 300] width 836 height 18
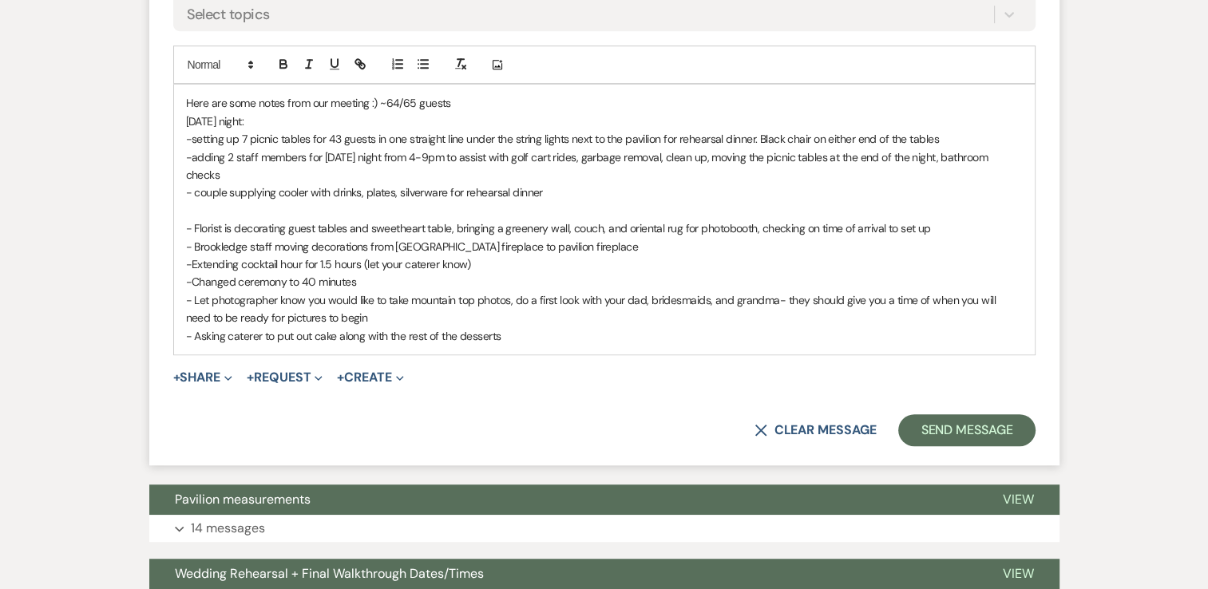
click at [540, 327] on p "- Asking caterer to put out cake along with the rest of the desserts" at bounding box center [604, 336] width 836 height 18
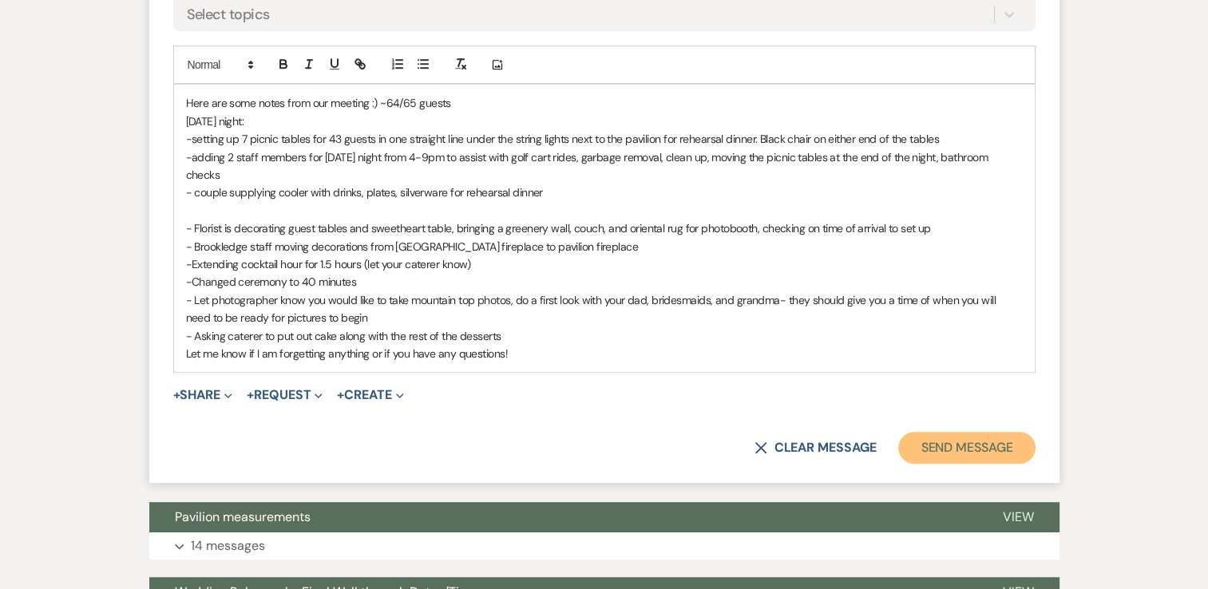
click at [982, 442] on button "Send Message" at bounding box center [966, 448] width 136 height 32
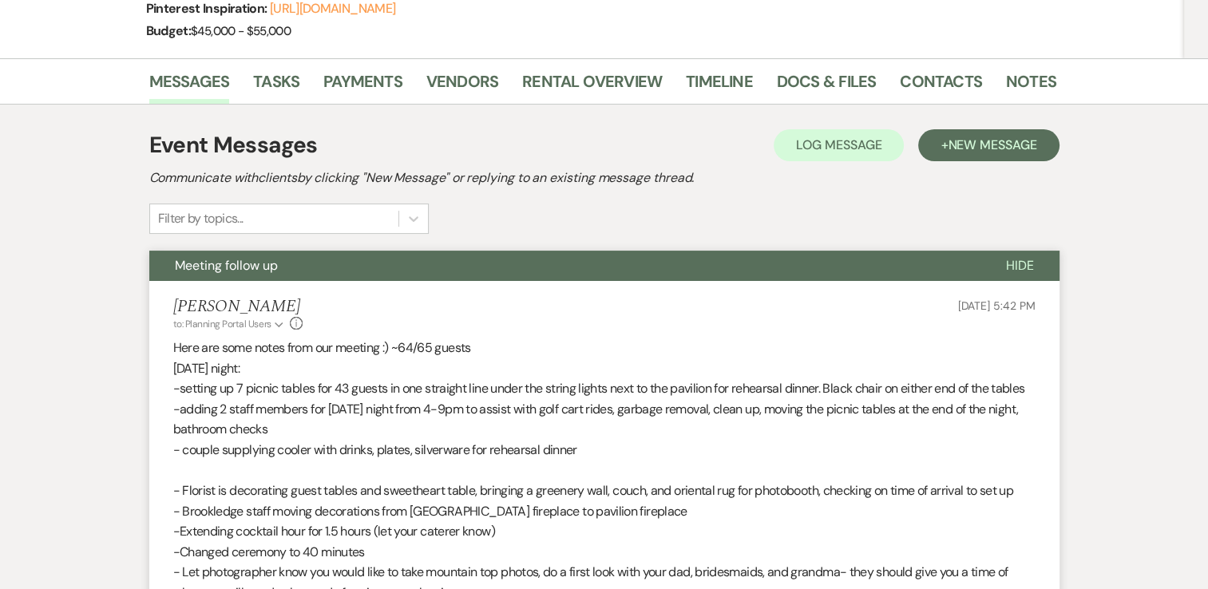
scroll to position [0, 0]
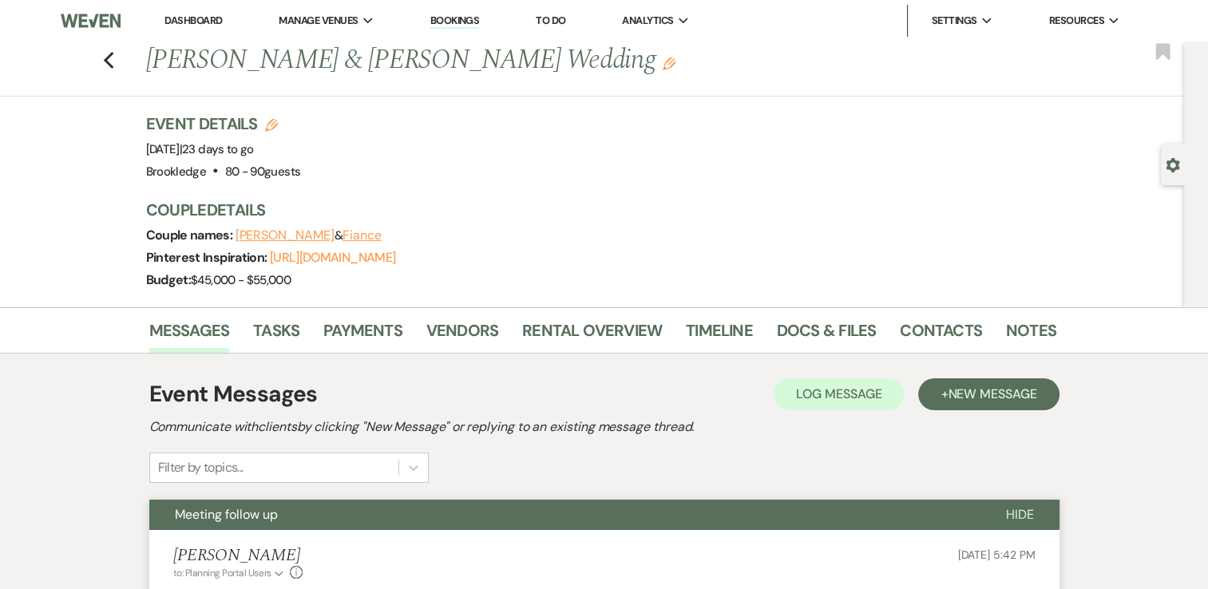
click at [105, 67] on div "Previous Jamee & Kyle Wedding Edit Bookmark" at bounding box center [588, 69] width 1192 height 55
click at [113, 64] on use "button" at bounding box center [108, 61] width 10 height 18
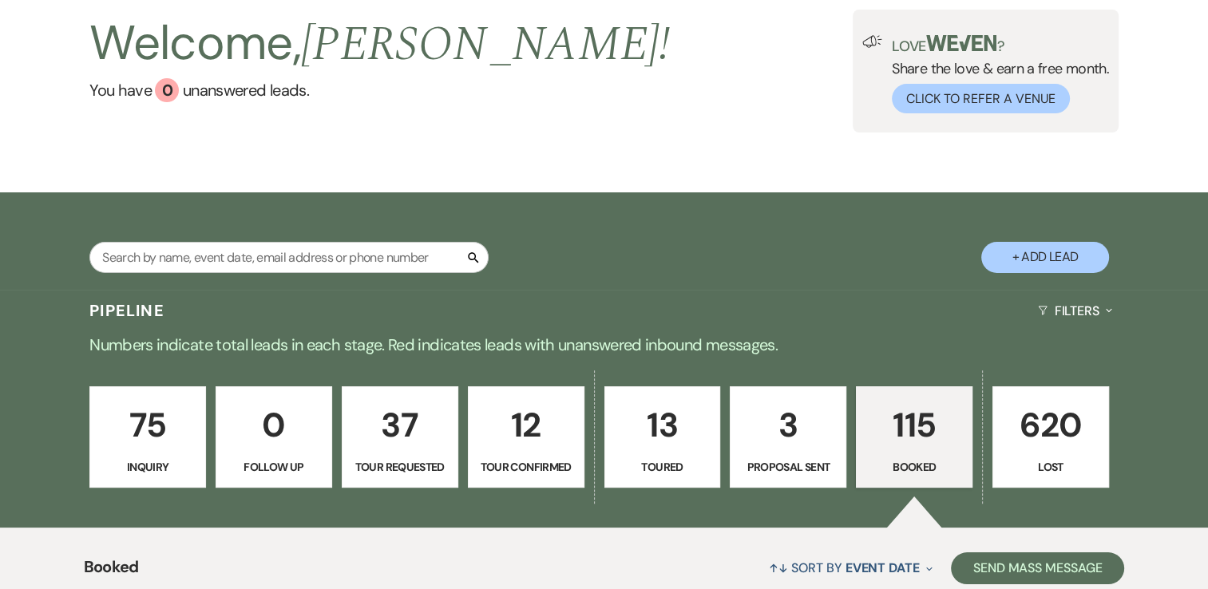
scroll to position [642, 0]
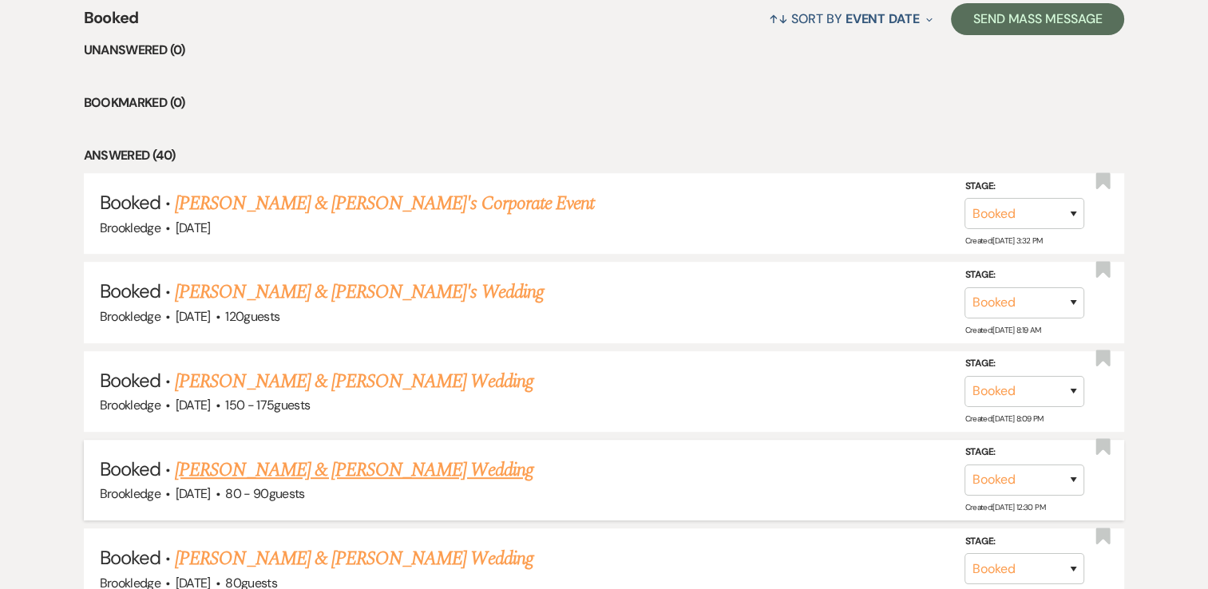
click at [239, 463] on link "[PERSON_NAME] & [PERSON_NAME] Wedding" at bounding box center [354, 470] width 358 height 29
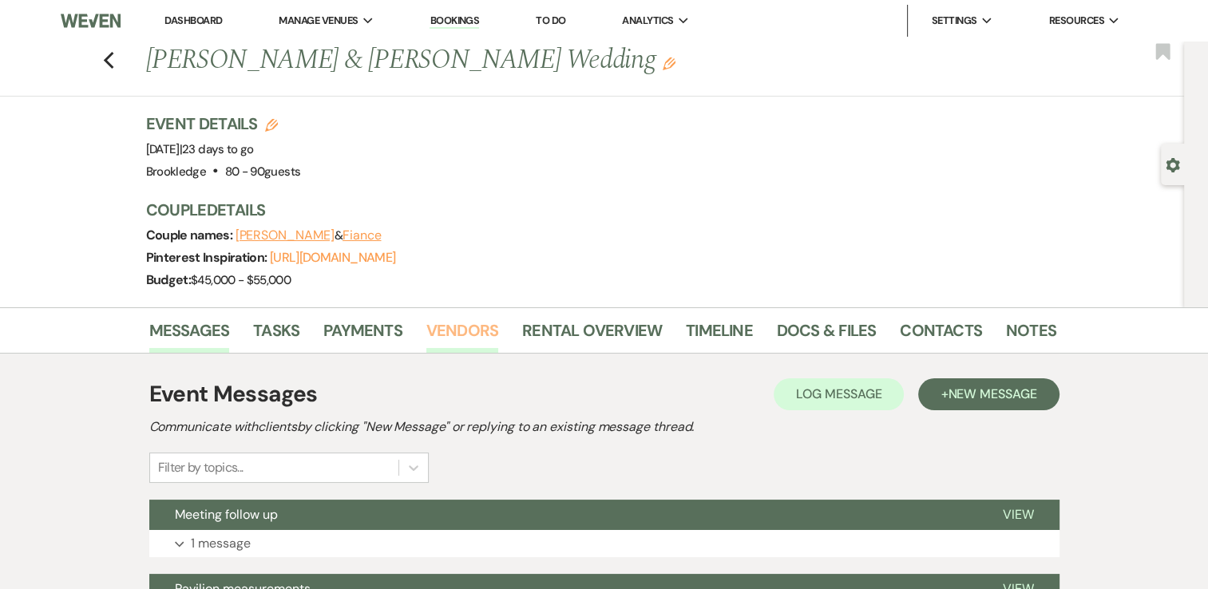
click at [465, 326] on link "Vendors" at bounding box center [462, 335] width 72 height 35
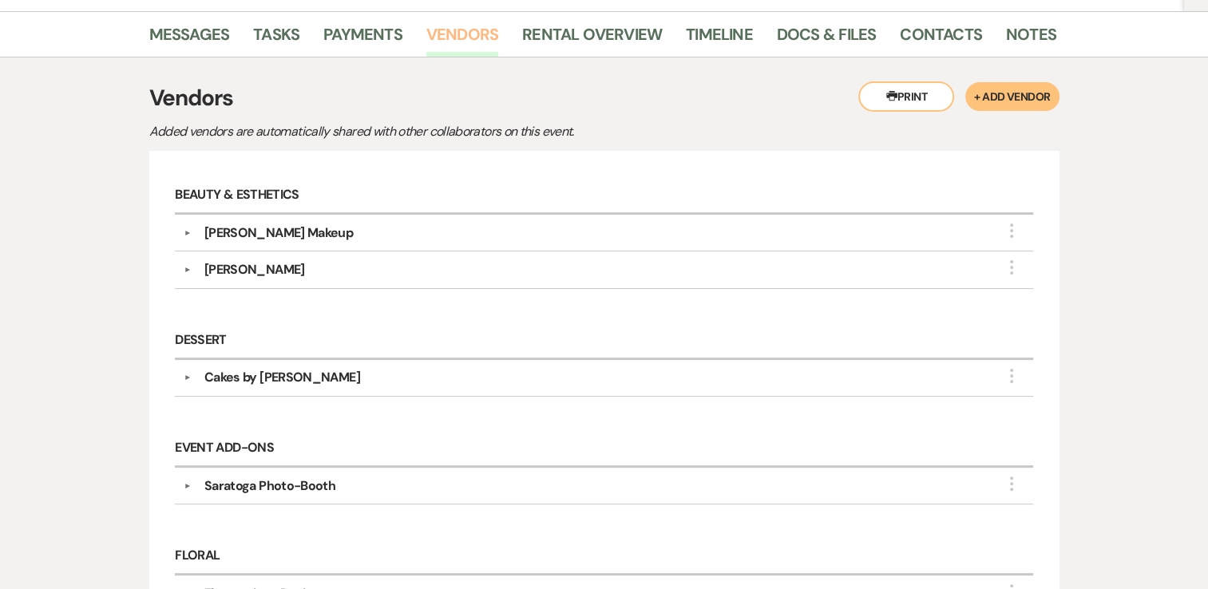
scroll to position [297, 0]
click at [227, 279] on div "▼ Maria Caprara More Company Contact Information: Phone (518) 265-8329 Instagra…" at bounding box center [603, 269] width 857 height 37
click at [234, 271] on div "Maria Caprara" at bounding box center [254, 268] width 101 height 19
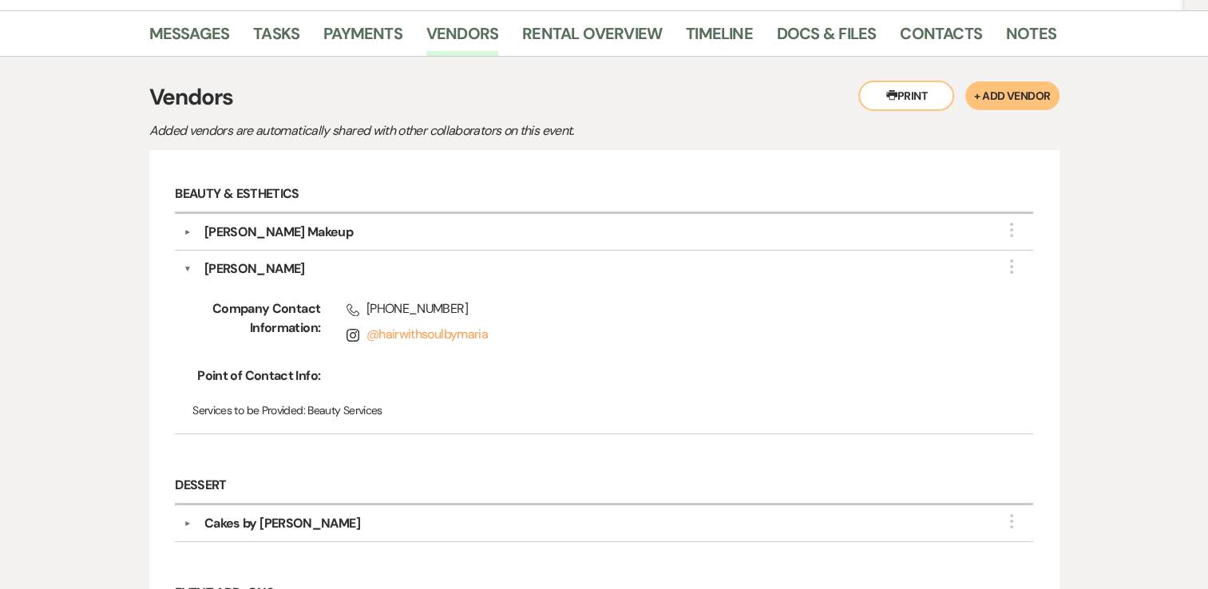
drag, startPoint x: 432, startPoint y: 337, endPoint x: 364, endPoint y: 354, distance: 69.9
click at [364, 354] on div "Company Contact Information: Phone (518) 265-8329 Instagram @ hairwithsoulbymar…" at bounding box center [604, 352] width 840 height 146
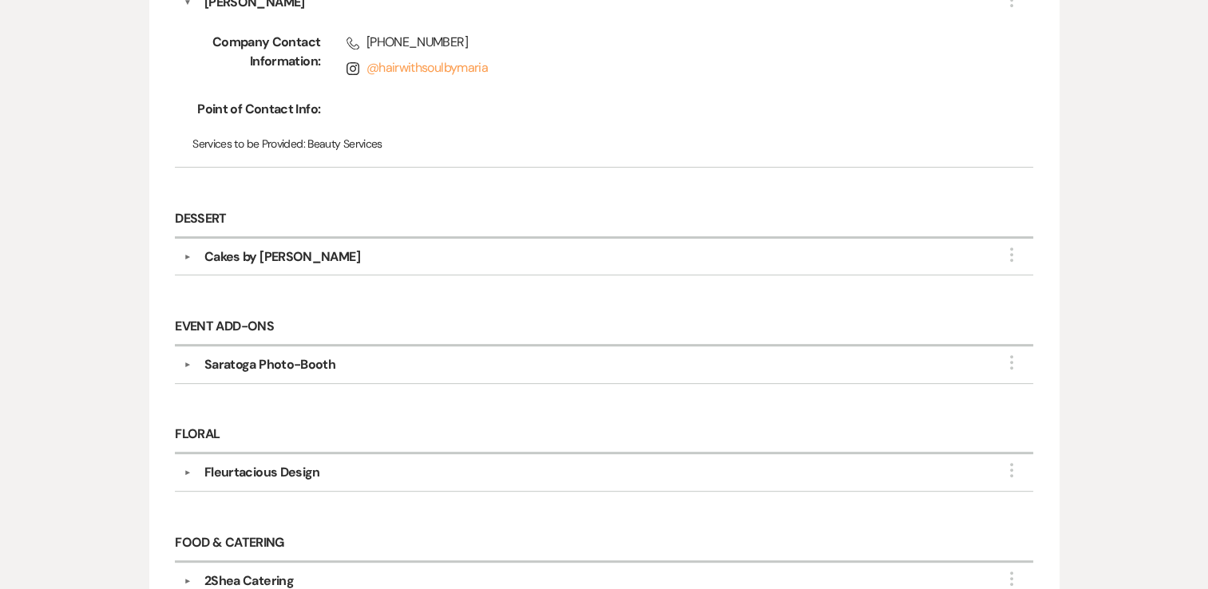
scroll to position [513, 0]
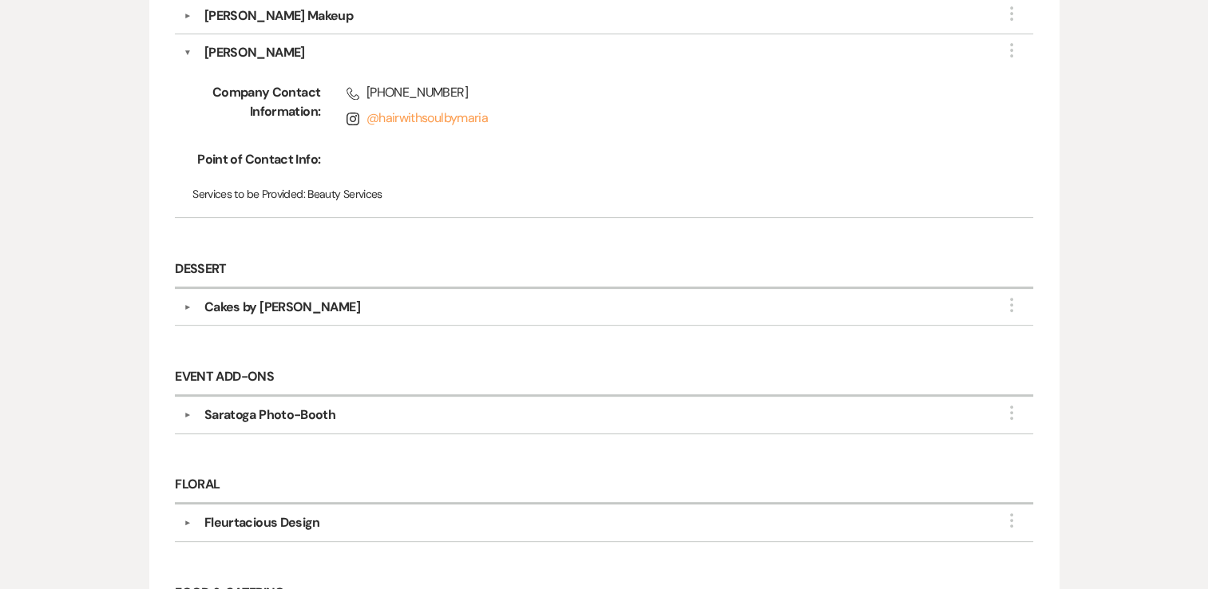
click at [242, 311] on div "Cakes by Alissa" at bounding box center [282, 307] width 156 height 19
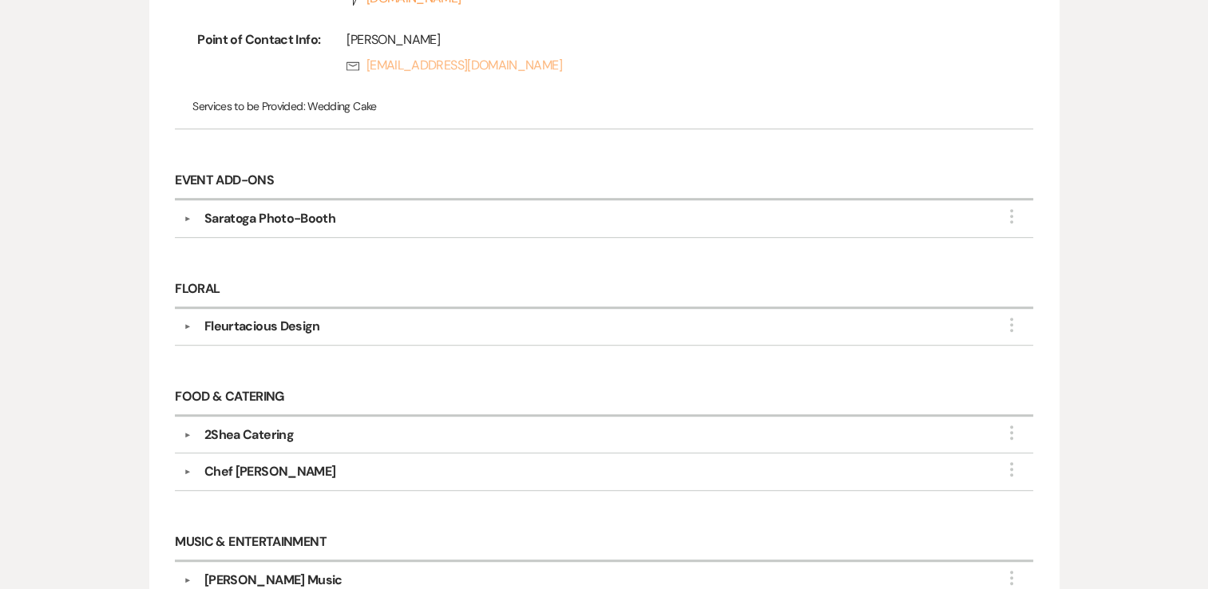
scroll to position [913, 0]
click at [300, 218] on div "Saratoga Photo-Booth" at bounding box center [269, 218] width 131 height 19
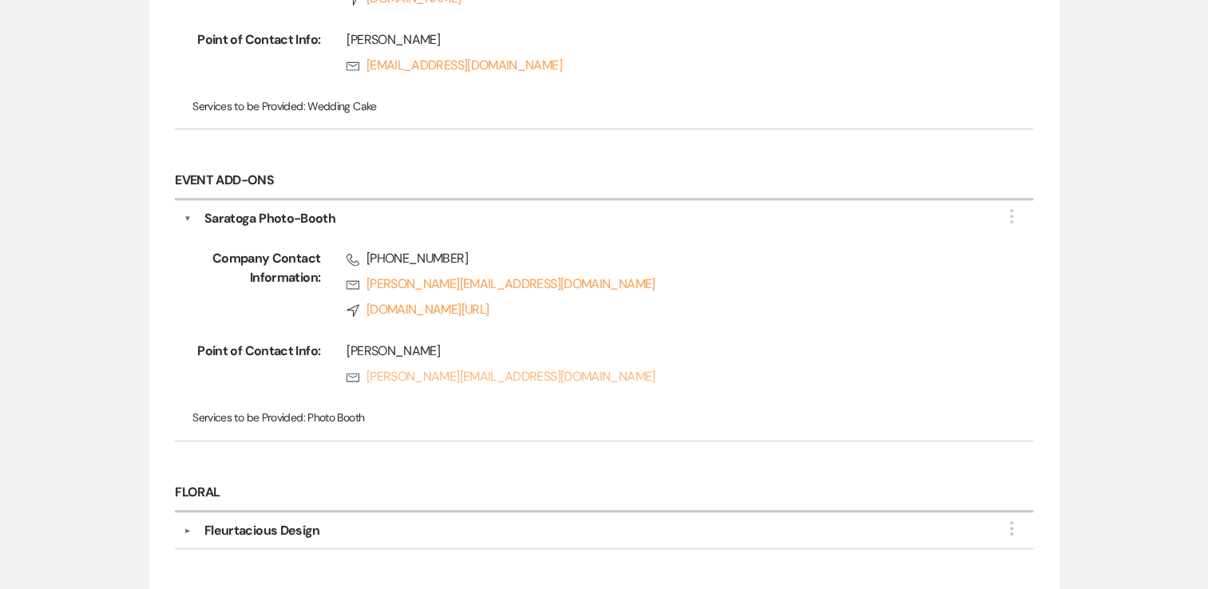
scroll to position [1177, 0]
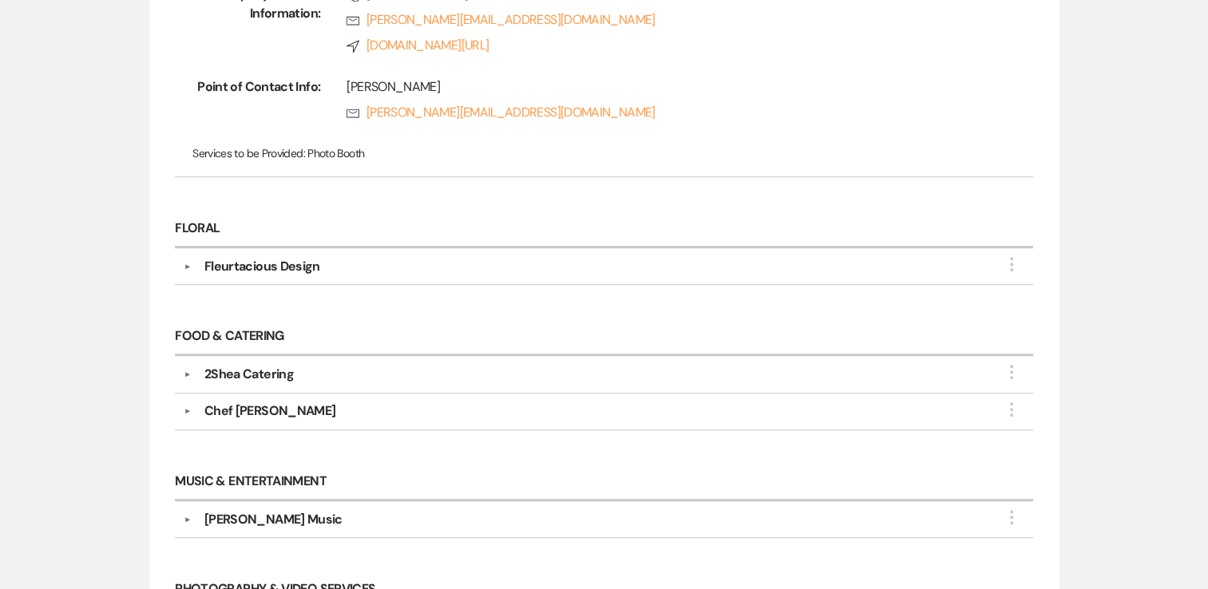
click at [279, 257] on div "Fleurtacious Design" at bounding box center [262, 266] width 116 height 19
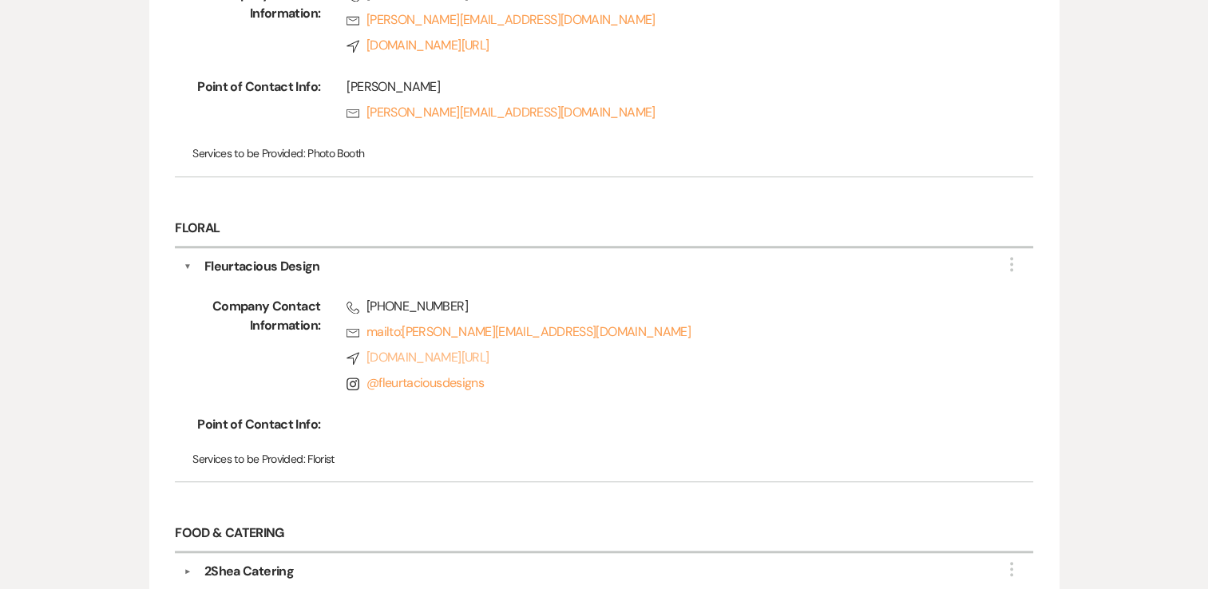
click at [473, 356] on link "Compass www.fleurtaciousdesigns.com/" at bounding box center [663, 357] width 635 height 19
click at [556, 401] on div "Company Contact Information: Phone (518) 608-5618 Rsvp mailto:krisann@fleurtaci…" at bounding box center [604, 374] width 840 height 197
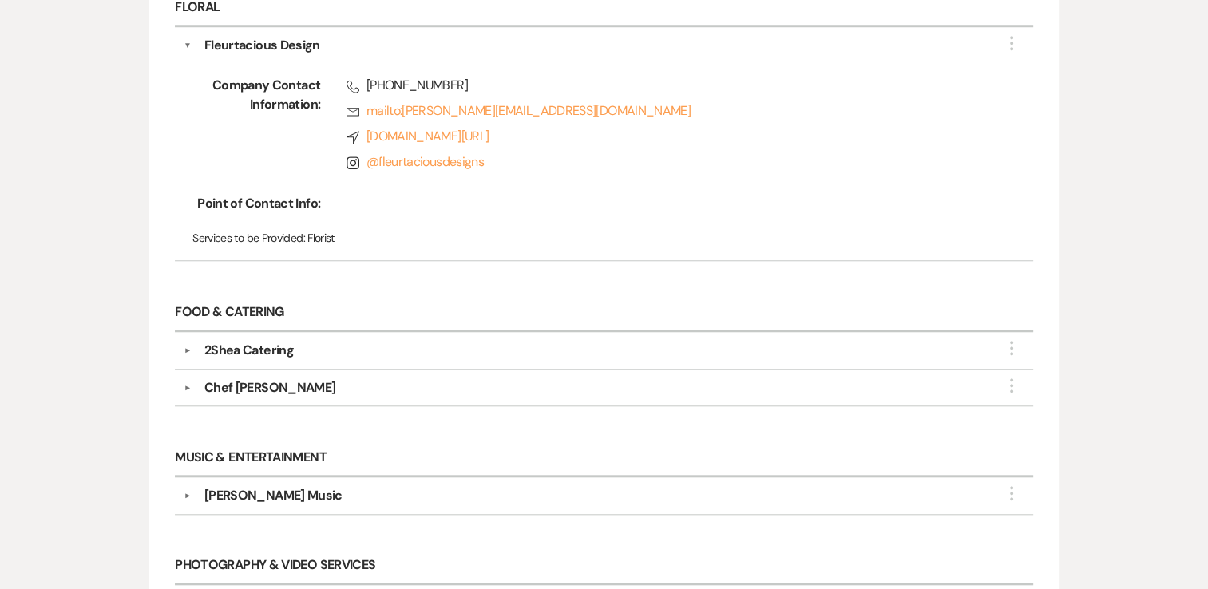
scroll to position [1410, 0]
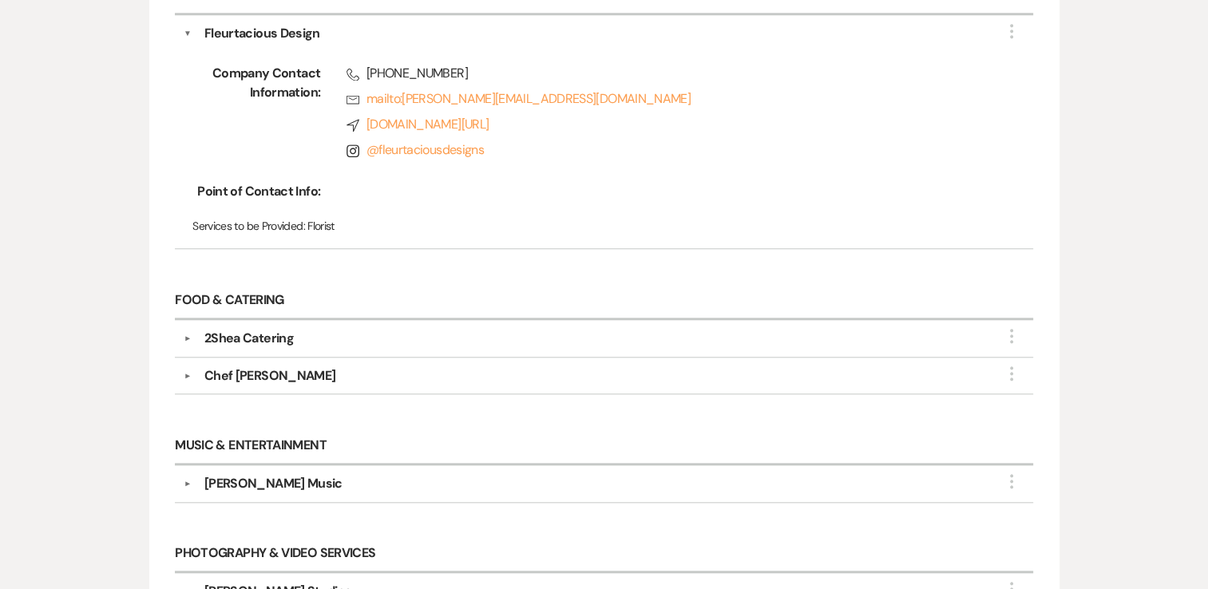
click at [275, 338] on div "2Shea Catering" at bounding box center [248, 338] width 89 height 19
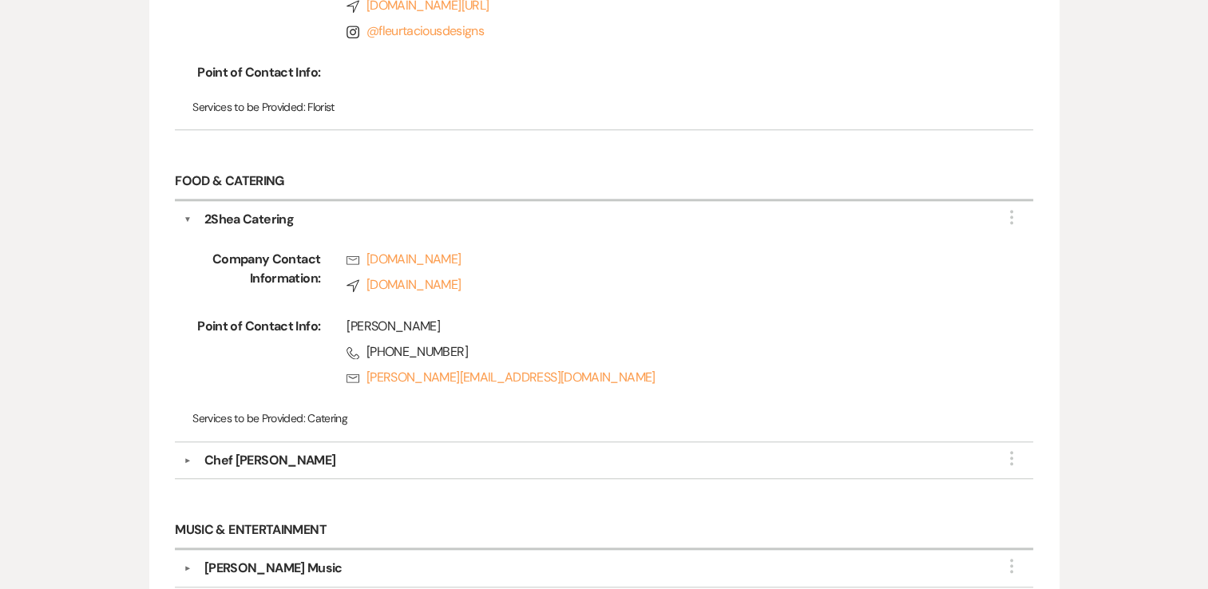
scroll to position [1532, 0]
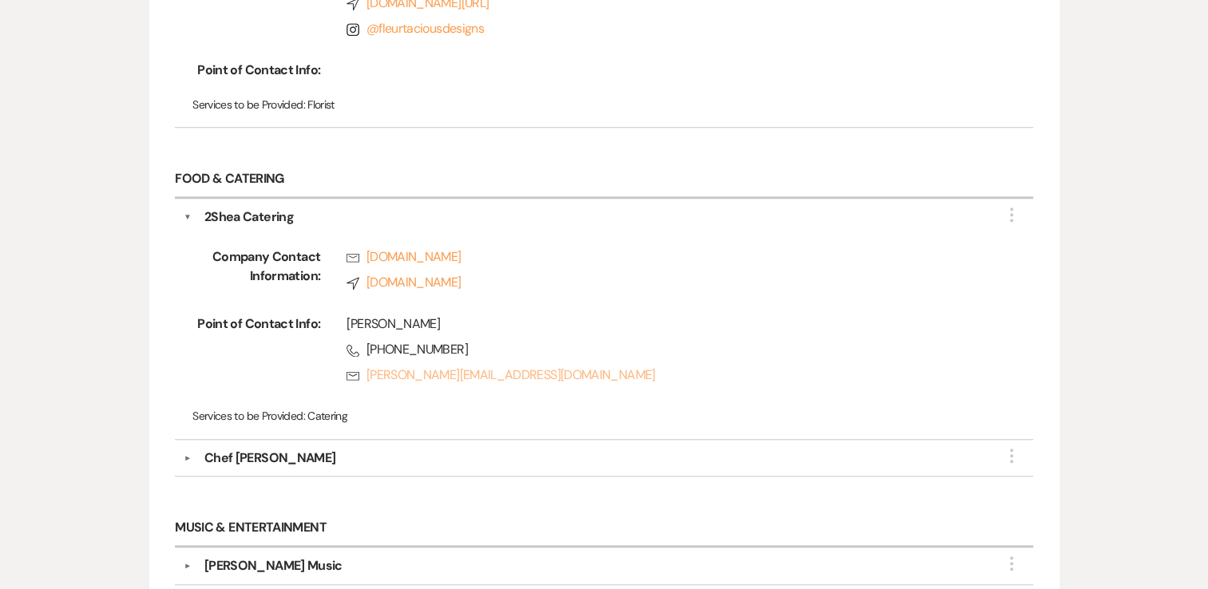
click at [435, 375] on link "Rsvp deanna@2sheacatering.com" at bounding box center [663, 375] width 635 height 19
click at [389, 421] on div "Company Contact Information: Rsvp 2sheacatering.com Compass www.2sheacatering.c…" at bounding box center [604, 329] width 840 height 204
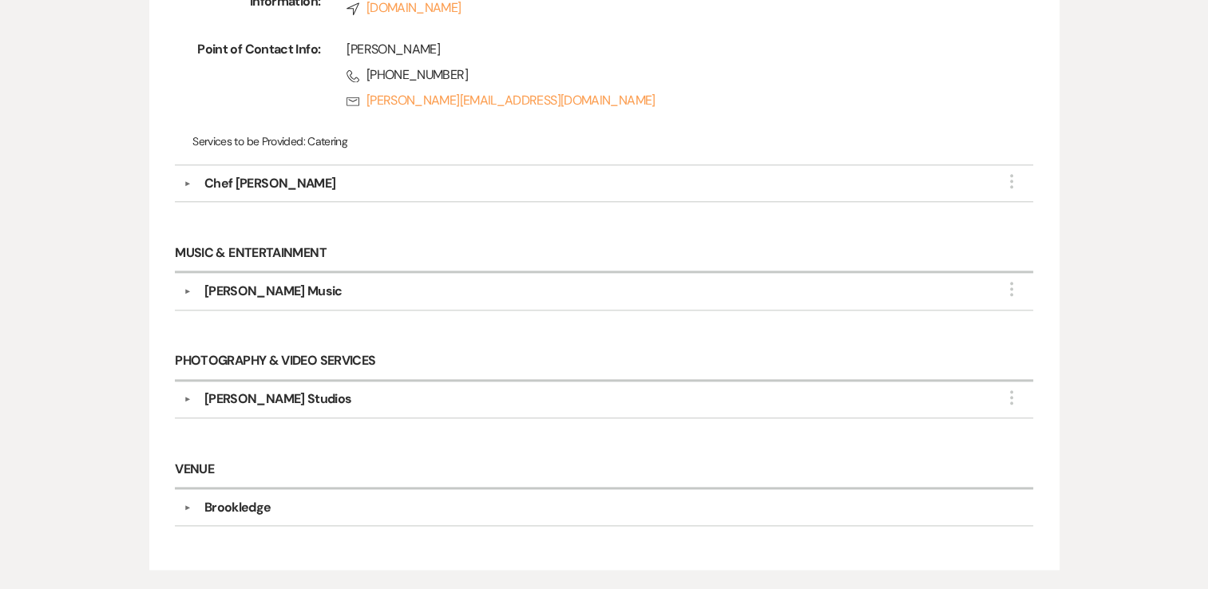
scroll to position [1809, 0]
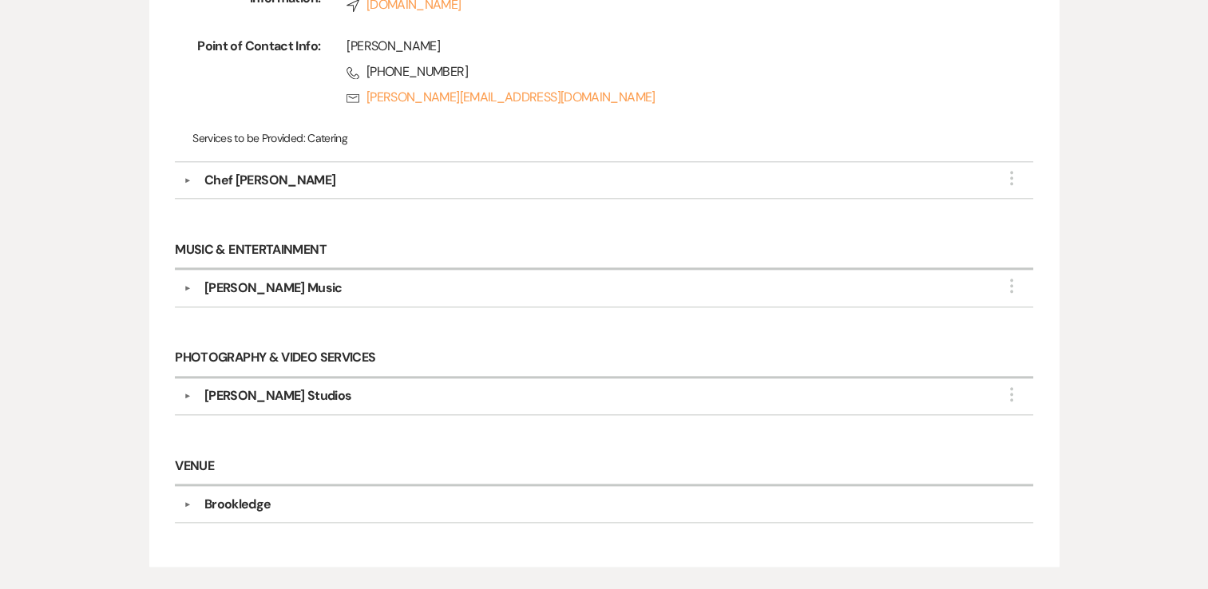
click at [259, 378] on div "▼ Raynor Studios More Company Contact Information: Phone (631) 613-8831 Compass…" at bounding box center [603, 396] width 857 height 37
click at [255, 379] on div "▼ Raynor Studios More Company Contact Information: Phone (631) 613-8831 Compass…" at bounding box center [603, 396] width 857 height 37
click at [248, 396] on div "Raynor Studios" at bounding box center [278, 395] width 148 height 19
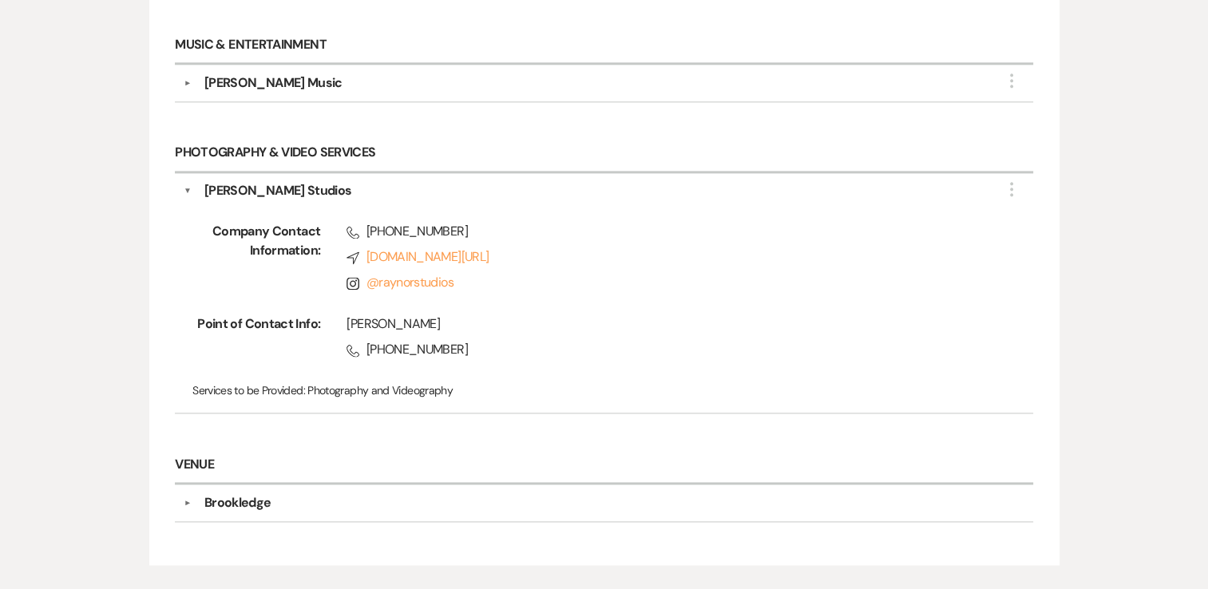
scroll to position [2015, 0]
click at [396, 251] on link "Compass www.raynorstudios.com/" at bounding box center [663, 256] width 635 height 19
click at [412, 276] on link "@ raynorstudios" at bounding box center [409, 282] width 87 height 17
